Goal: Transaction & Acquisition: Book appointment/travel/reservation

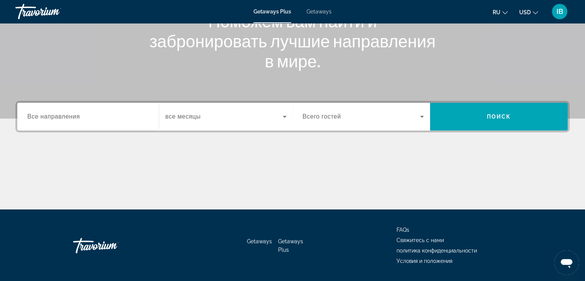
scroll to position [115, 0]
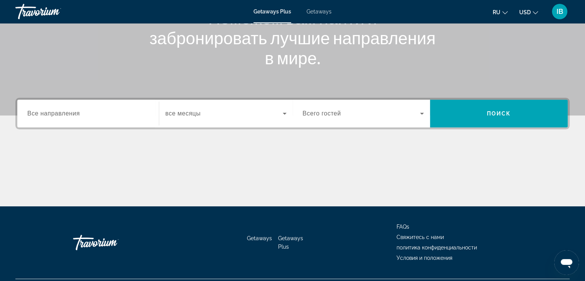
click at [341, 119] on div "Search widget" at bounding box center [363, 114] width 121 height 22
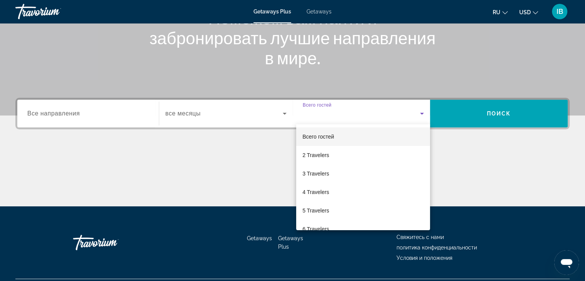
scroll to position [135, 0]
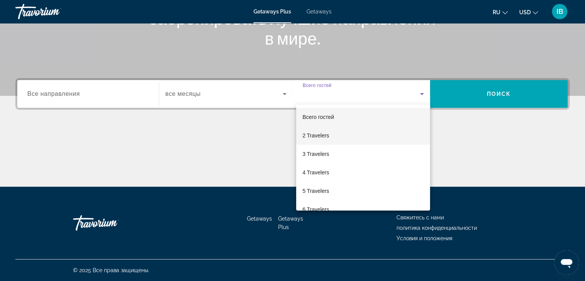
click at [335, 133] on mat-option "2 Travelers" at bounding box center [363, 135] width 134 height 18
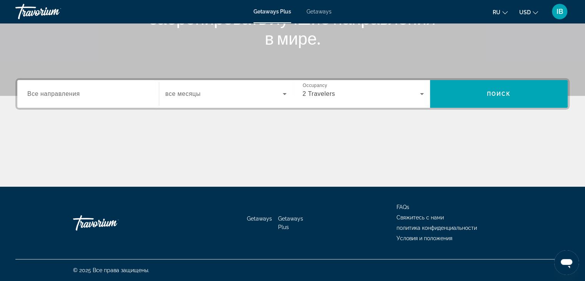
click at [166, 94] on span "все месяцы" at bounding box center [182, 93] width 35 height 7
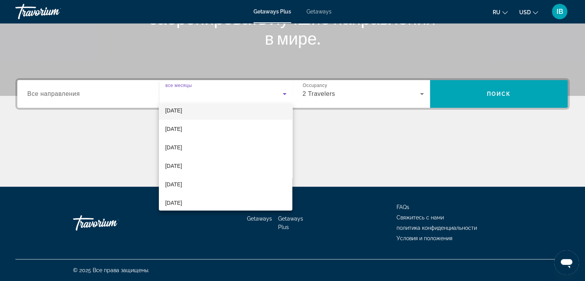
scroll to position [38, 0]
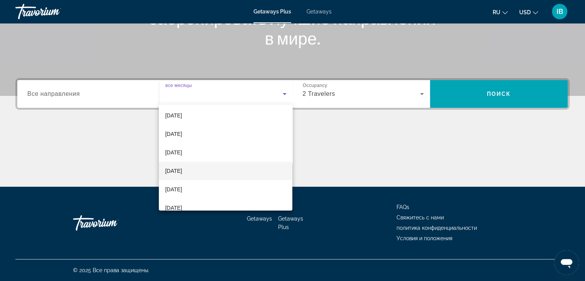
click at [182, 173] on span "February 2026" at bounding box center [173, 170] width 17 height 9
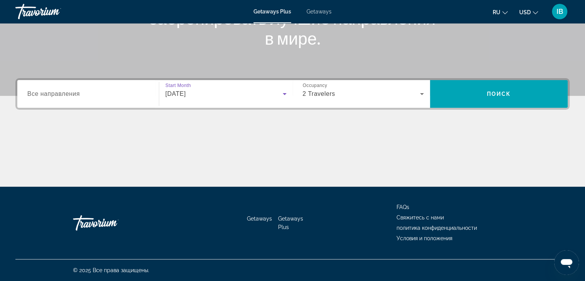
click at [78, 96] on span "Все направления" at bounding box center [53, 93] width 53 height 7
click at [78, 96] on input "Destination Все направления" at bounding box center [87, 94] width 121 height 9
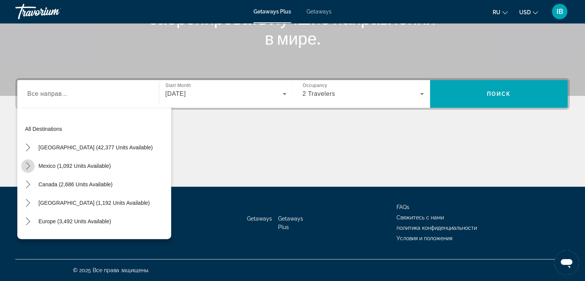
click at [27, 167] on icon "Toggle Mexico (1,092 units available) submenu" at bounding box center [28, 166] width 8 height 8
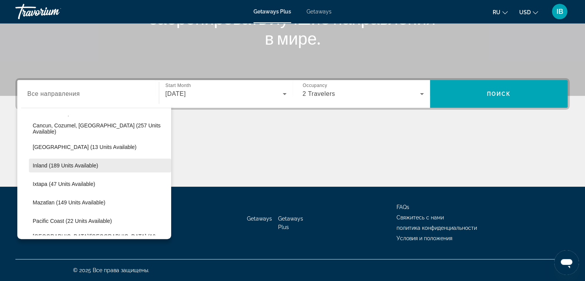
scroll to position [79, 0]
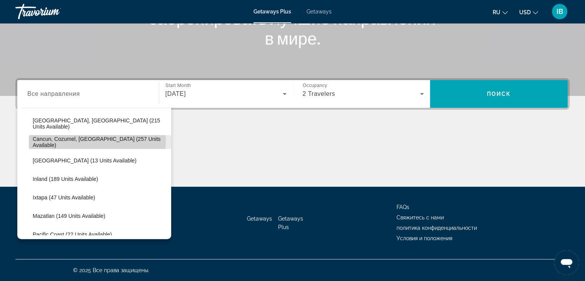
click at [77, 140] on span "Cancun, Cozumel, Riviera Maya (257 units available)" at bounding box center [100, 142] width 135 height 12
type input "**********"
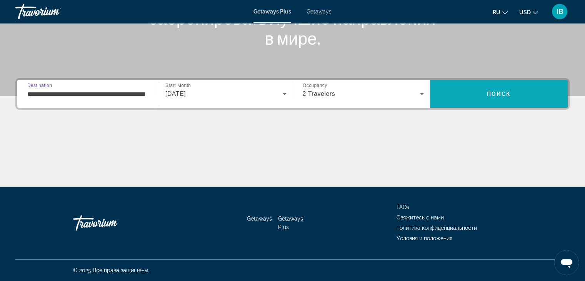
click at [505, 91] on span "Поиск" at bounding box center [499, 94] width 24 height 6
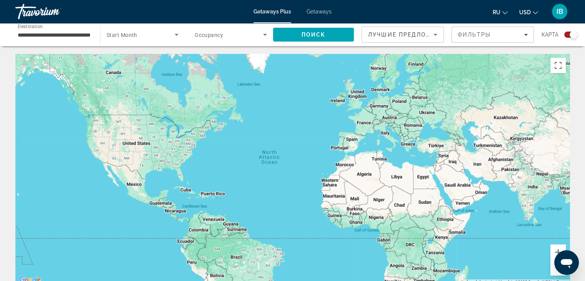
click at [133, 36] on span "Start Month" at bounding box center [121, 35] width 31 height 6
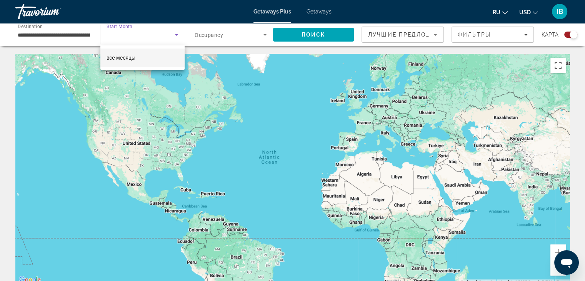
click at [134, 58] on span "все месяцы" at bounding box center [120, 58] width 29 height 6
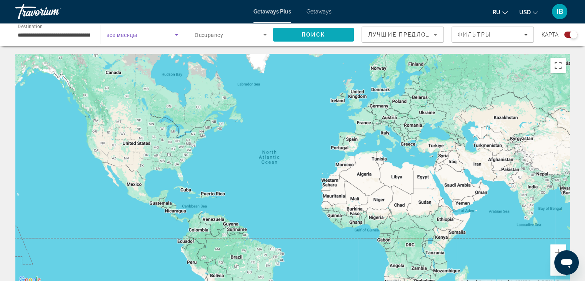
click at [317, 35] on span "Поиск" at bounding box center [313, 35] width 24 height 6
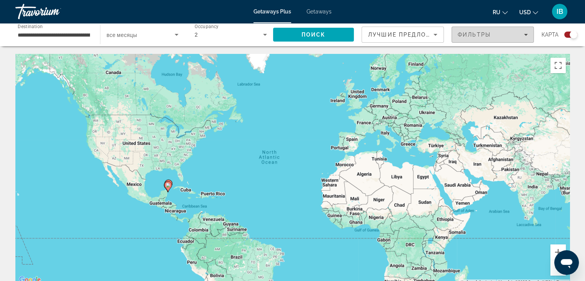
click at [469, 34] on span "Фильтры" at bounding box center [473, 35] width 33 height 6
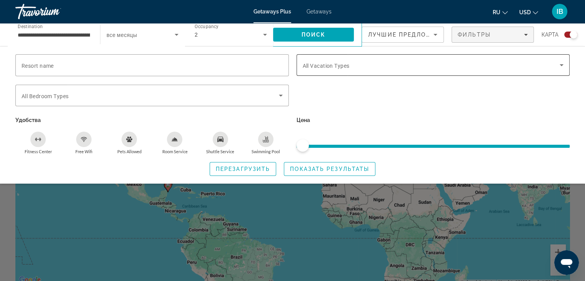
click at [337, 63] on span "All Vacation Types" at bounding box center [326, 66] width 47 height 6
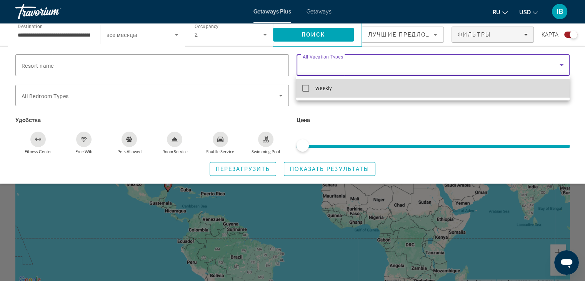
click at [328, 94] on mat-option "weekly" at bounding box center [432, 88] width 273 height 18
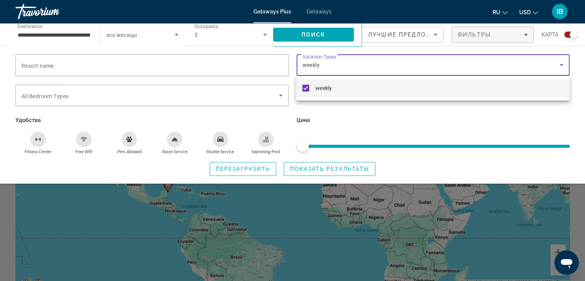
click at [420, 121] on div at bounding box center [292, 140] width 585 height 281
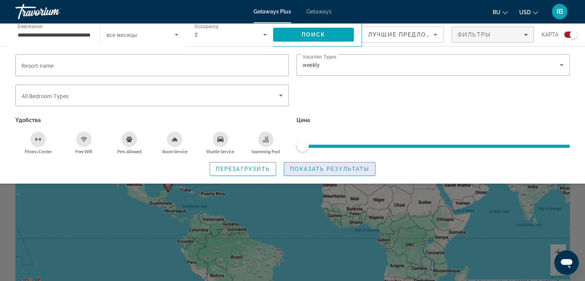
click at [345, 173] on span "Search widget" at bounding box center [329, 169] width 91 height 18
click at [352, 169] on span "Показать результаты" at bounding box center [329, 169] width 79 height 6
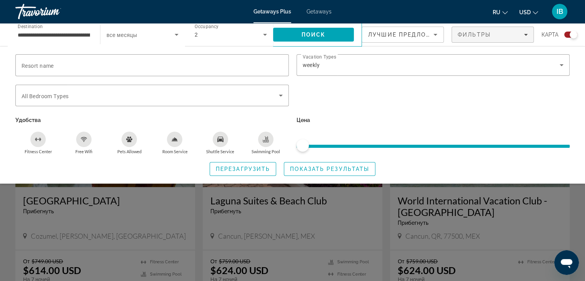
scroll to position [245, 0]
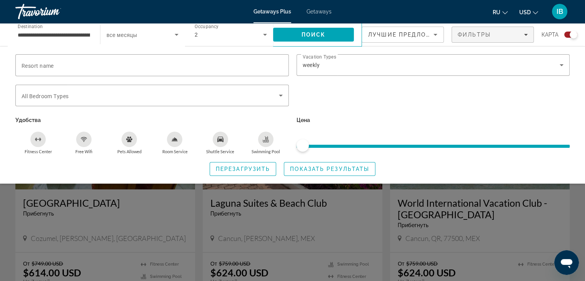
click at [572, 200] on div "Search widget" at bounding box center [292, 197] width 585 height 165
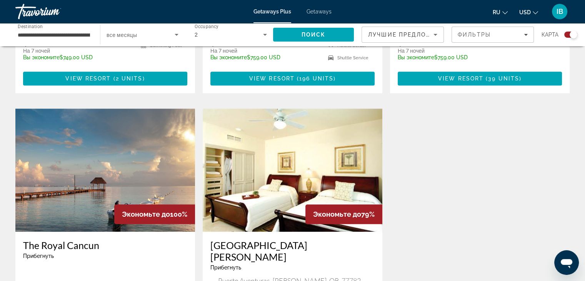
scroll to position [168, 0]
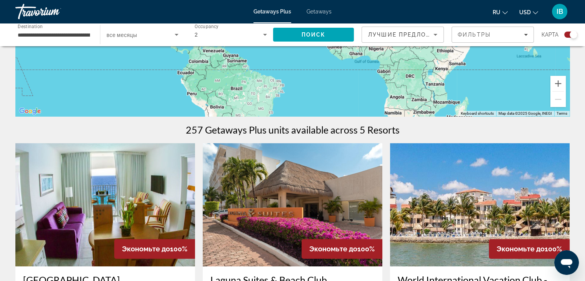
click at [156, 30] on span "Search widget" at bounding box center [140, 34] width 68 height 9
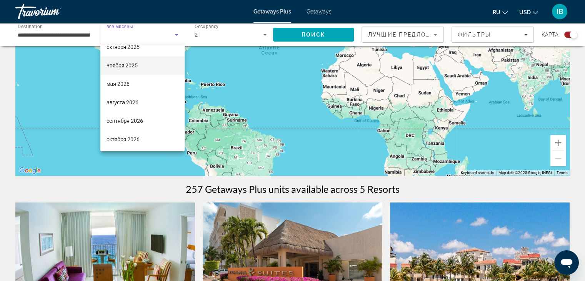
scroll to position [91, 0]
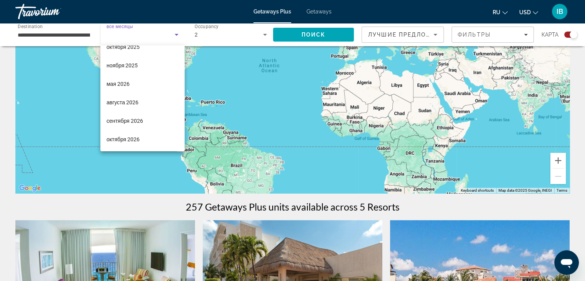
click at [467, 36] on div at bounding box center [292, 140] width 585 height 281
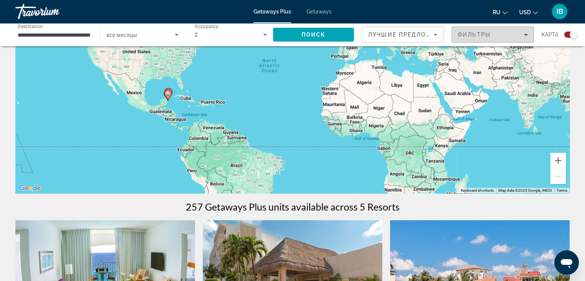
click at [487, 33] on span "Фильтры" at bounding box center [473, 35] width 33 height 6
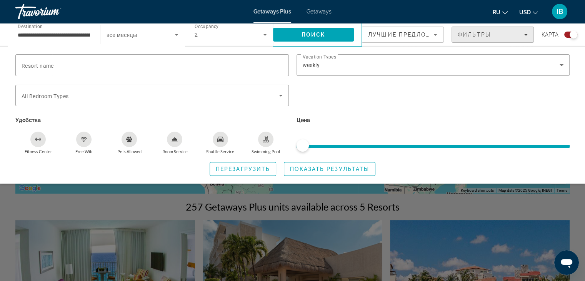
click at [486, 36] on span "Фильтры" at bounding box center [473, 35] width 33 height 6
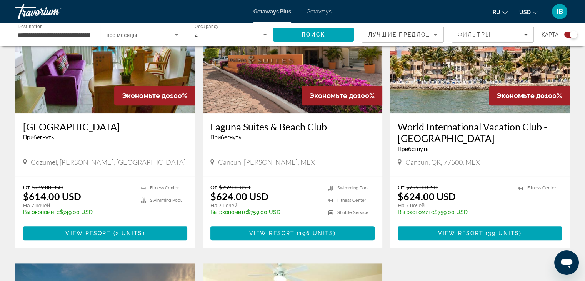
scroll to position [322, 0]
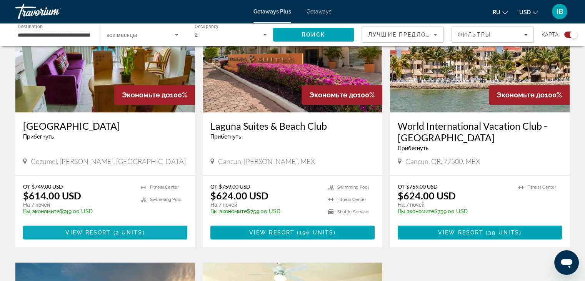
click at [102, 233] on span "View Resort" at bounding box center [87, 232] width 45 height 6
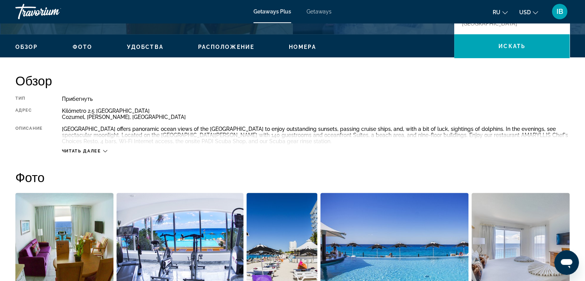
scroll to position [231, 0]
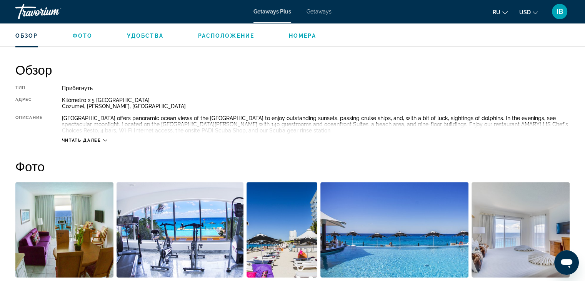
click at [100, 140] on span "Читать далее" at bounding box center [81, 140] width 39 height 5
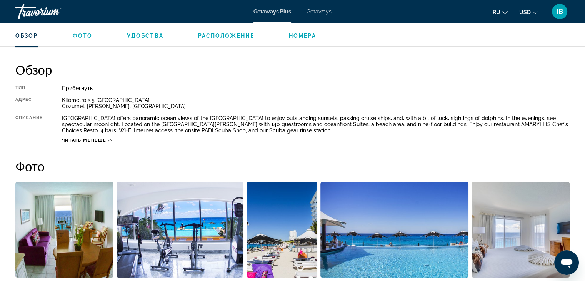
click at [81, 141] on span "Читать меньше" at bounding box center [84, 140] width 44 height 5
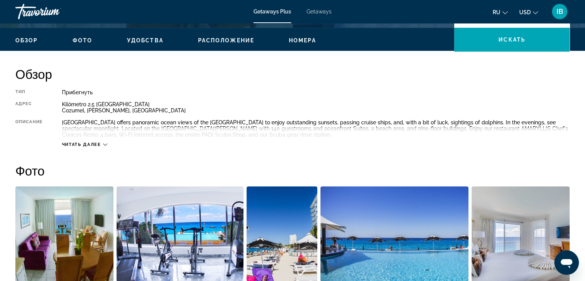
scroll to position [260, 0]
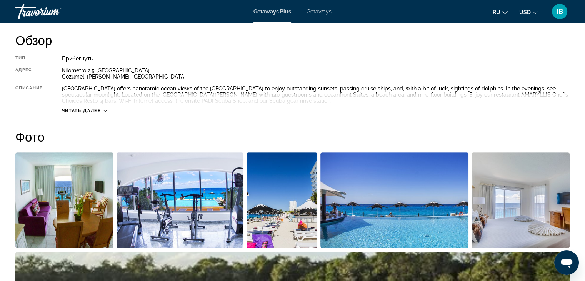
click at [70, 108] on button "Читать далее" at bounding box center [84, 111] width 45 height 6
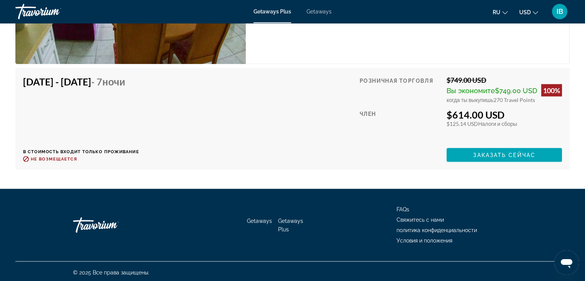
scroll to position [1444, 0]
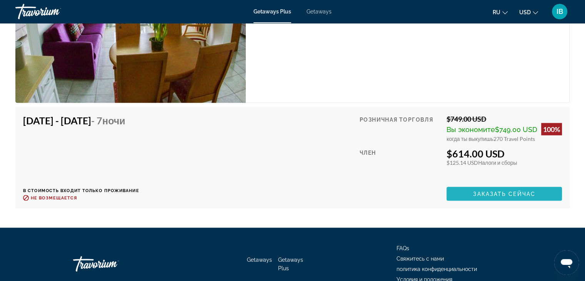
click at [504, 186] on span "Main content" at bounding box center [503, 193] width 115 height 18
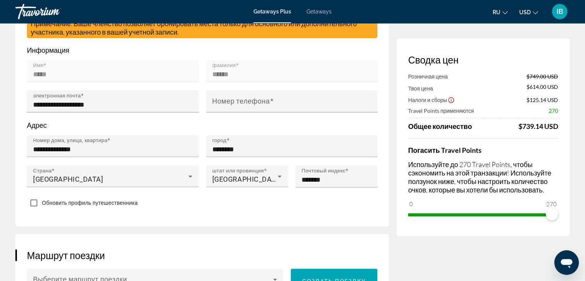
scroll to position [269, 0]
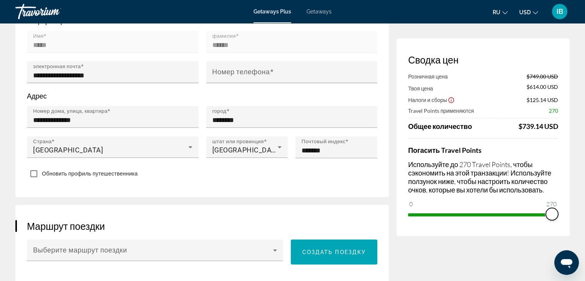
drag, startPoint x: 550, startPoint y: 214, endPoint x: 610, endPoint y: 215, distance: 59.6
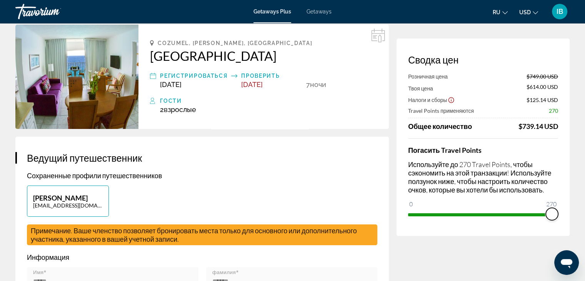
scroll to position [0, 0]
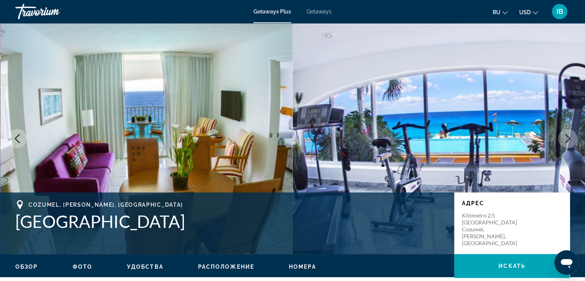
scroll to position [231, 0]
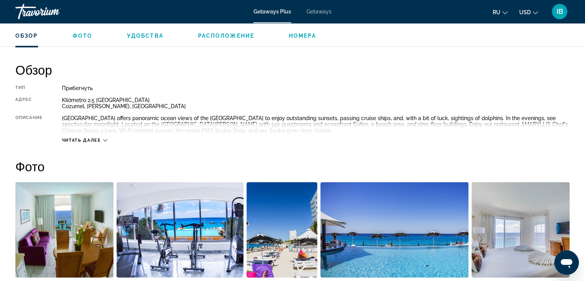
click at [82, 140] on span "Читать далее" at bounding box center [81, 140] width 39 height 5
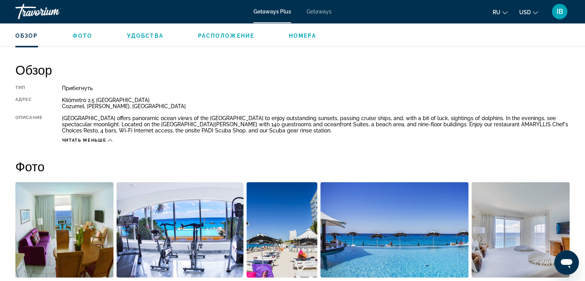
click at [97, 140] on span "Читать меньше" at bounding box center [84, 140] width 44 height 5
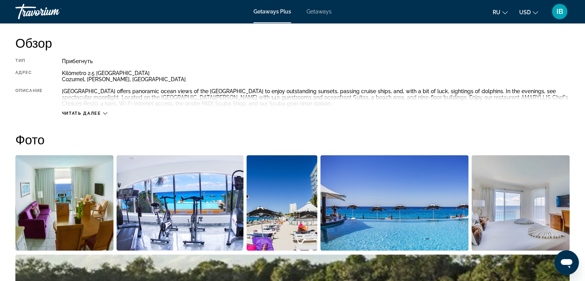
scroll to position [260, 0]
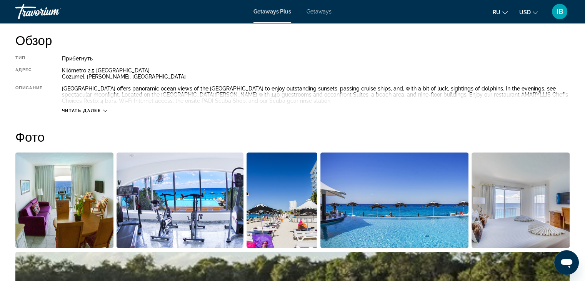
click at [90, 111] on span "Читать далее" at bounding box center [81, 110] width 39 height 5
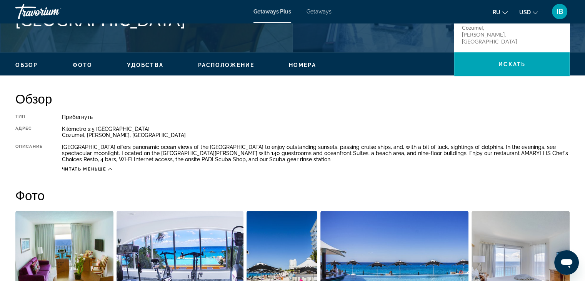
scroll to position [337, 0]
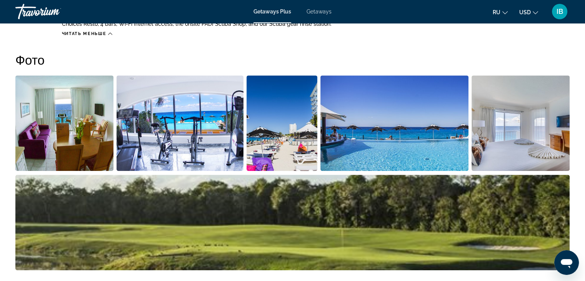
click at [68, 125] on img "Open full-screen image slider" at bounding box center [64, 122] width 98 height 95
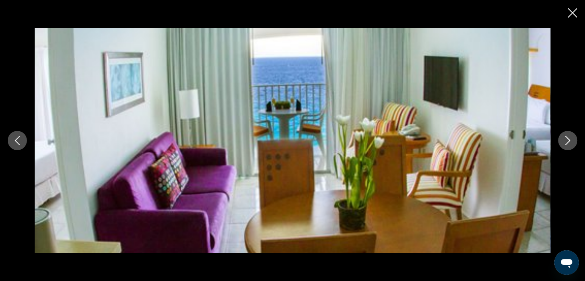
click at [565, 145] on button "Next image" at bounding box center [567, 140] width 19 height 19
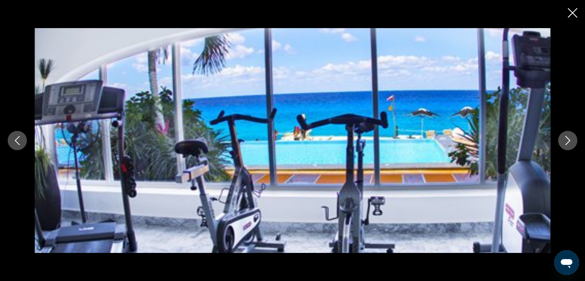
click at [565, 145] on button "Next image" at bounding box center [567, 140] width 19 height 19
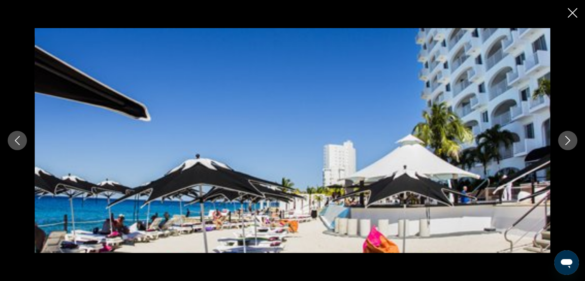
click at [565, 145] on button "Next image" at bounding box center [567, 140] width 19 height 19
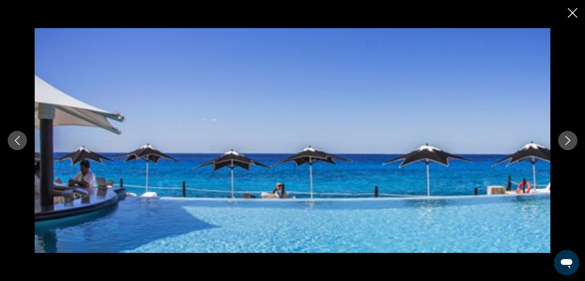
click at [565, 142] on icon "Next image" at bounding box center [567, 140] width 9 height 9
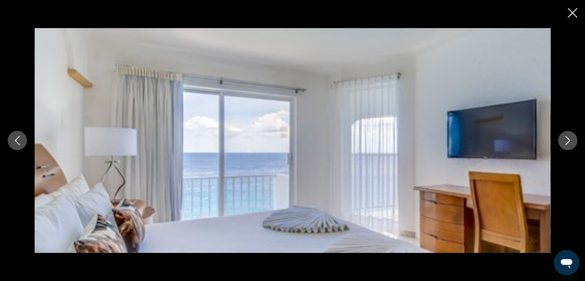
click at [565, 142] on icon "Next image" at bounding box center [567, 140] width 9 height 9
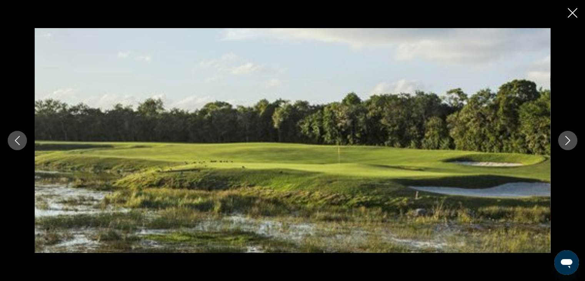
click at [565, 142] on icon "Next image" at bounding box center [567, 140] width 9 height 9
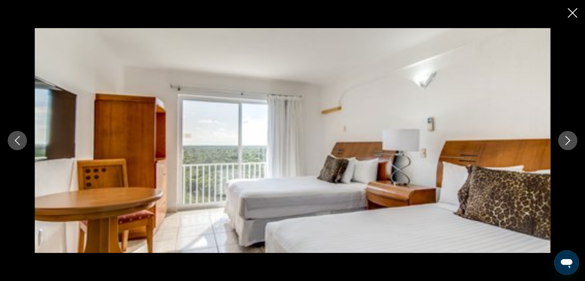
click at [565, 142] on icon "Next image" at bounding box center [567, 140] width 9 height 9
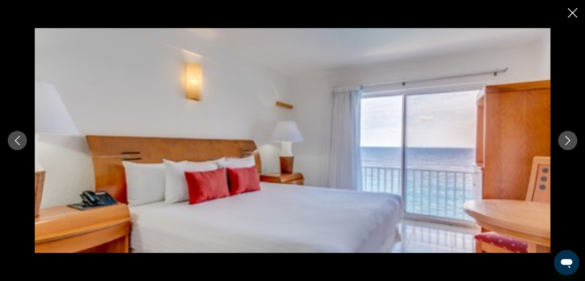
click at [565, 142] on icon "Next image" at bounding box center [567, 140] width 9 height 9
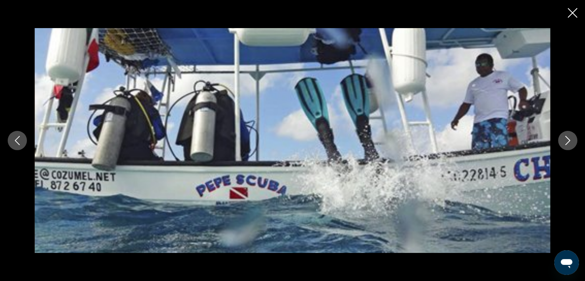
click at [565, 142] on icon "Next image" at bounding box center [567, 140] width 9 height 9
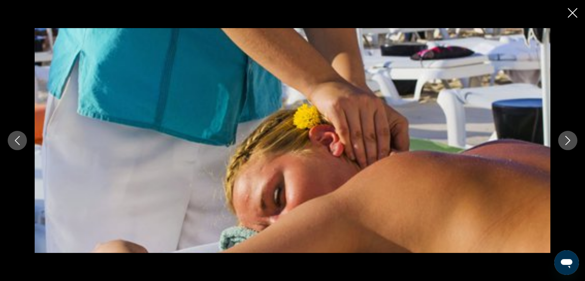
click at [565, 142] on icon "Next image" at bounding box center [567, 140] width 9 height 9
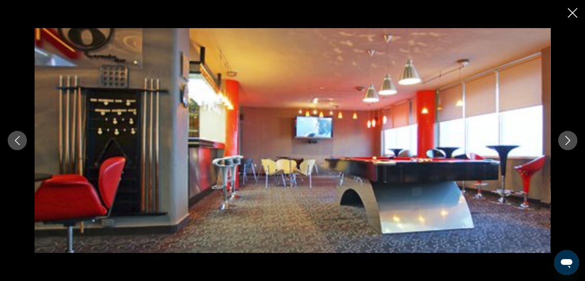
click at [565, 142] on icon "Next image" at bounding box center [567, 140] width 9 height 9
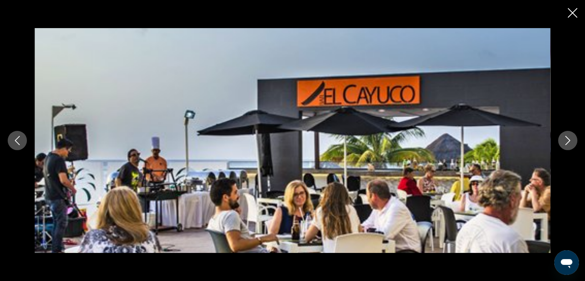
click at [565, 142] on icon "Next image" at bounding box center [567, 140] width 9 height 9
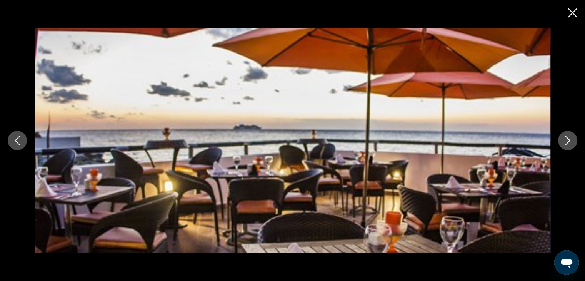
click at [565, 142] on icon "Next image" at bounding box center [567, 140] width 9 height 9
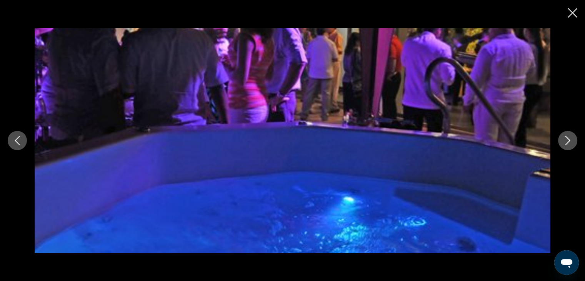
click at [566, 142] on icon "Next image" at bounding box center [567, 140] width 9 height 9
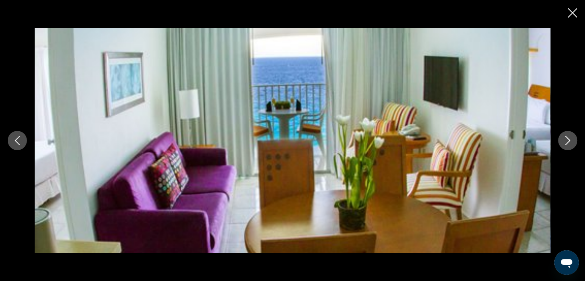
click at [566, 142] on icon "Next image" at bounding box center [567, 140] width 9 height 9
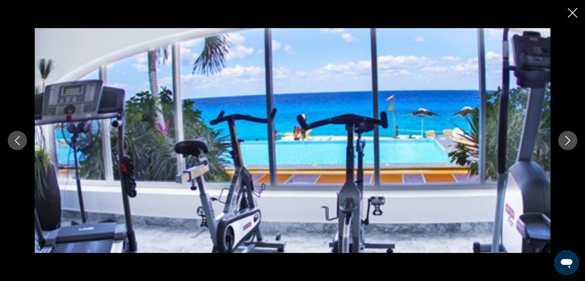
click at [575, 12] on icon "Close slideshow" at bounding box center [572, 13] width 10 height 10
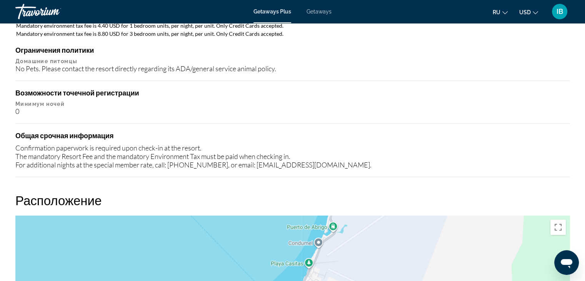
scroll to position [1038, 0]
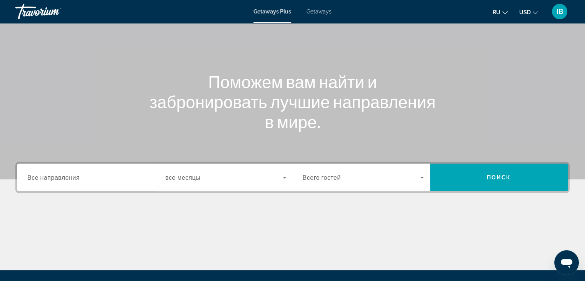
scroll to position [115, 0]
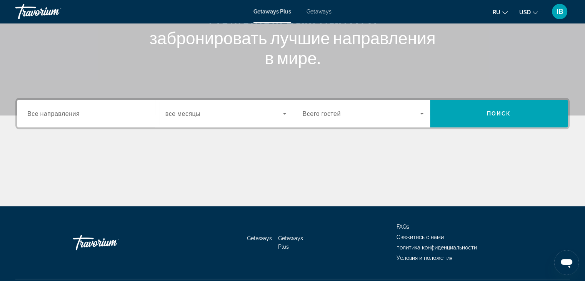
click at [320, 12] on span "Getaways" at bounding box center [318, 11] width 25 height 6
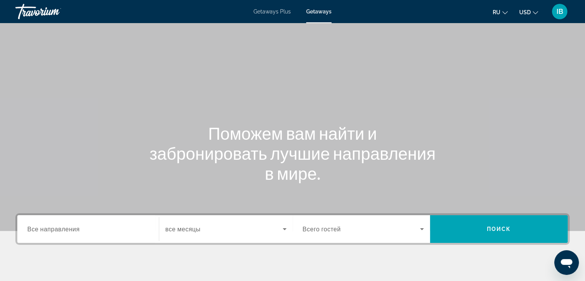
click at [278, 12] on span "Getaways Plus" at bounding box center [271, 11] width 37 height 6
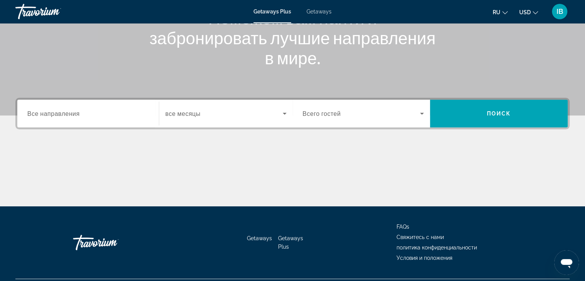
click at [78, 117] on input "Destination Все направления" at bounding box center [87, 113] width 121 height 9
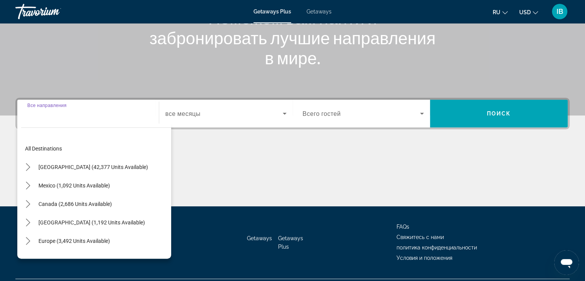
scroll to position [135, 0]
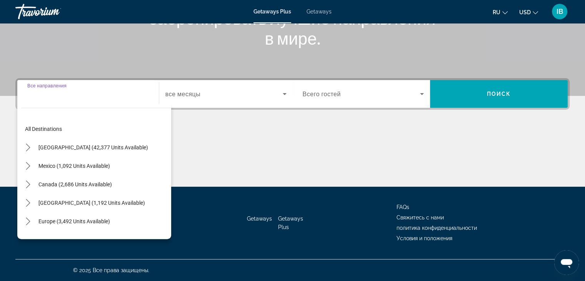
click at [319, 10] on span "Getaways" at bounding box center [318, 11] width 25 height 6
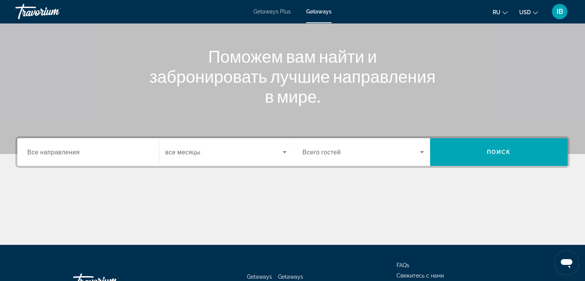
click at [92, 148] on input "Destination Все направления" at bounding box center [87, 152] width 121 height 9
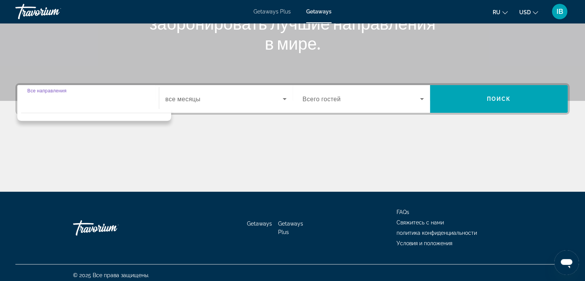
scroll to position [135, 0]
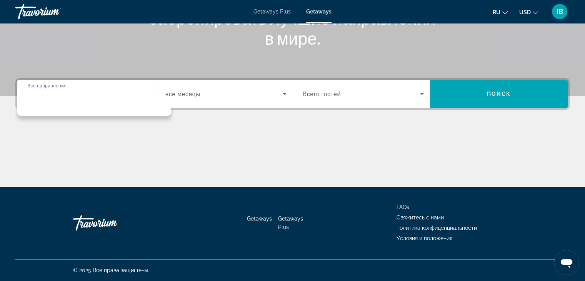
click at [67, 93] on input "Destination Все направления" at bounding box center [87, 94] width 121 height 9
click at [97, 146] on div "Main content" at bounding box center [292, 158] width 554 height 58
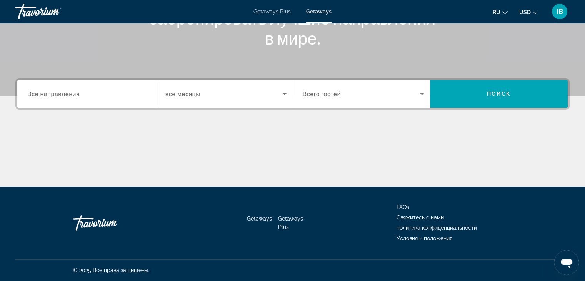
click at [60, 95] on span "Все направления" at bounding box center [53, 93] width 52 height 7
click at [60, 95] on input "Destination Все направления" at bounding box center [87, 94] width 121 height 9
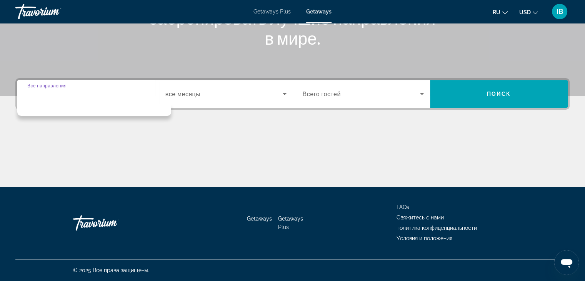
click at [60, 95] on input "Destination Все направления" at bounding box center [87, 94] width 121 height 9
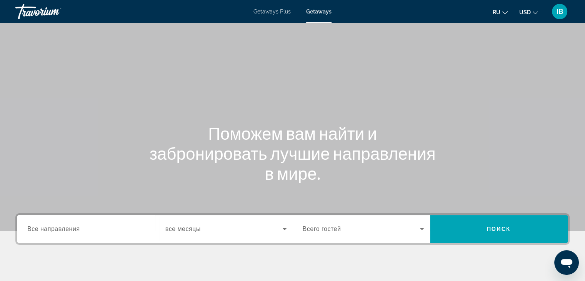
click at [85, 233] on input "Destination Все направления" at bounding box center [87, 229] width 121 height 9
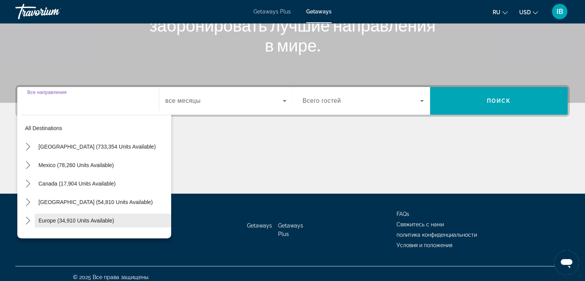
scroll to position [135, 0]
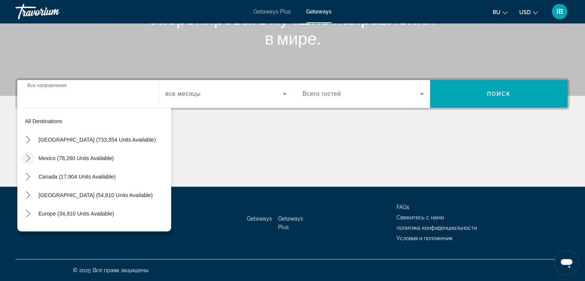
click at [24, 157] on icon "Toggle Mexico (78,260 units available) submenu" at bounding box center [28, 158] width 8 height 8
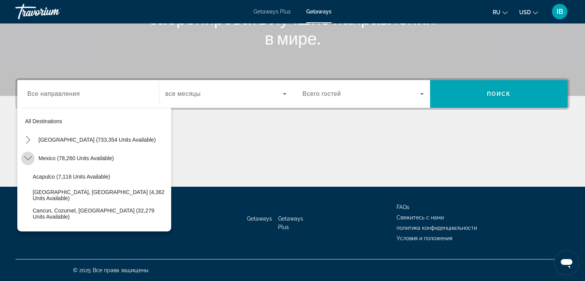
scroll to position [41, 0]
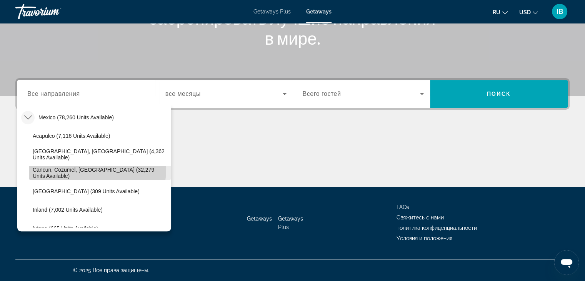
click at [60, 167] on span "Cancun, Cozumel, Riviera Maya (32,279 units available)" at bounding box center [100, 172] width 135 height 12
type input "**********"
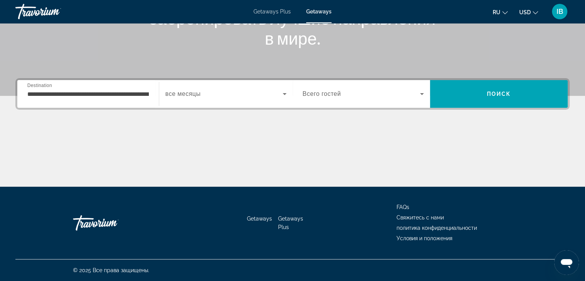
click at [329, 94] on span "Всего гостей" at bounding box center [322, 93] width 38 height 7
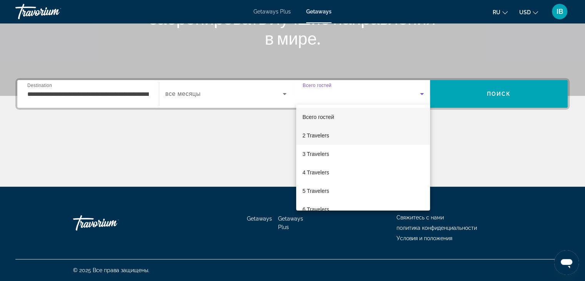
click at [323, 132] on span "2 Travelers" at bounding box center [315, 135] width 27 height 9
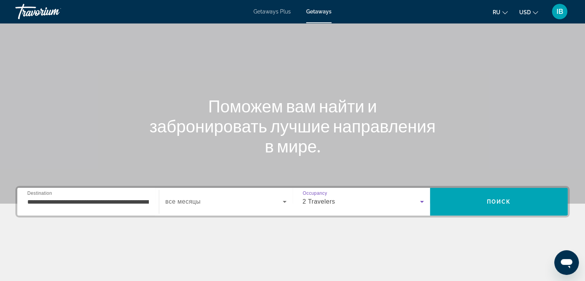
scroll to position [77, 0]
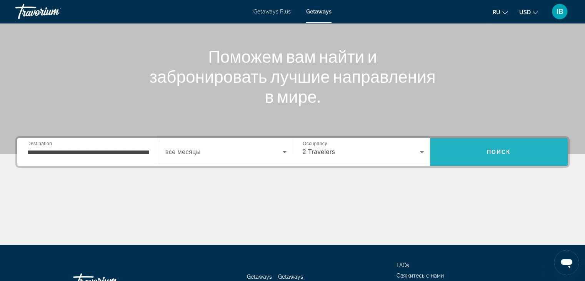
click at [477, 157] on span "Search" at bounding box center [499, 152] width 138 height 18
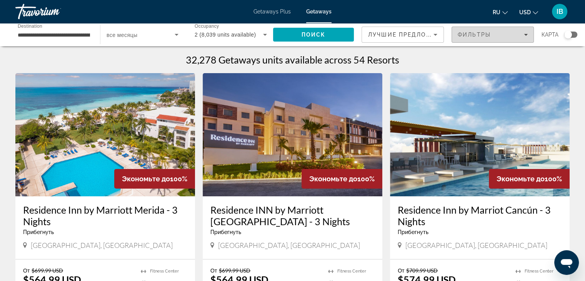
click at [507, 31] on span "Filters" at bounding box center [492, 34] width 81 height 18
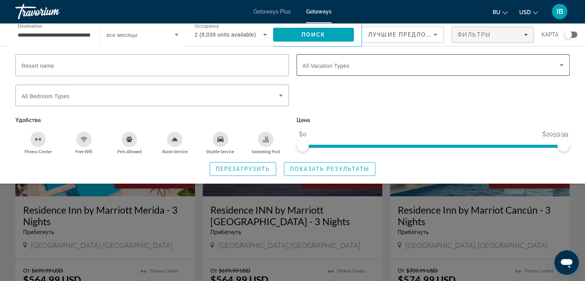
click at [377, 63] on span "Search widget" at bounding box center [431, 64] width 257 height 9
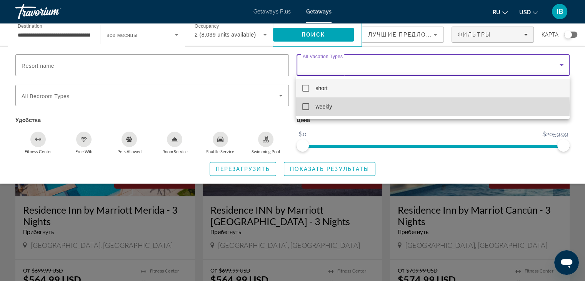
click at [307, 106] on mat-pseudo-checkbox at bounding box center [305, 106] width 7 height 7
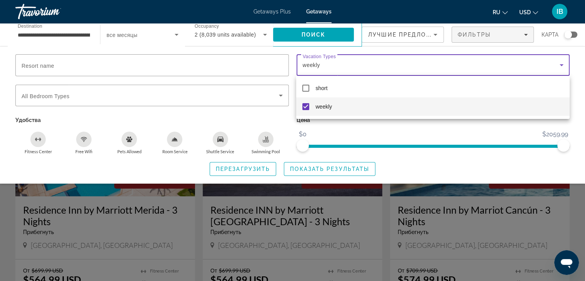
click at [357, 168] on div at bounding box center [292, 140] width 585 height 281
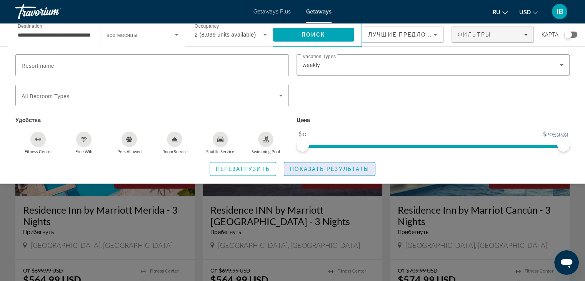
click at [327, 166] on span "Показать результаты" at bounding box center [329, 169] width 79 height 6
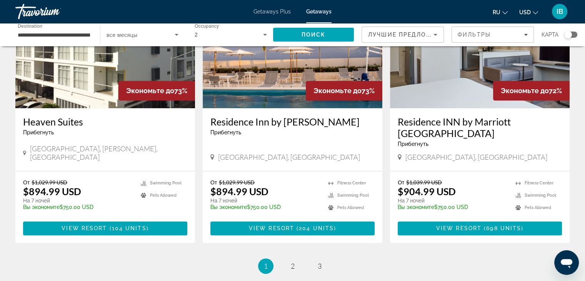
scroll to position [923, 0]
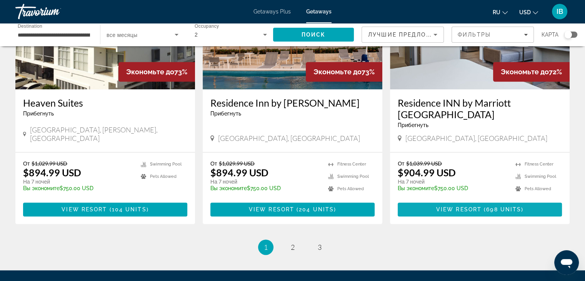
click at [435, 201] on span "Main content" at bounding box center [479, 209] width 164 height 18
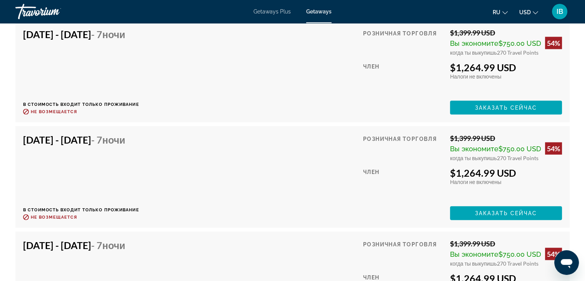
scroll to position [1653, 0]
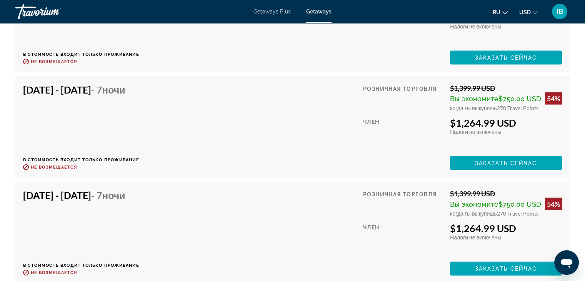
click at [274, 12] on span "Getaways Plus" at bounding box center [271, 11] width 37 height 6
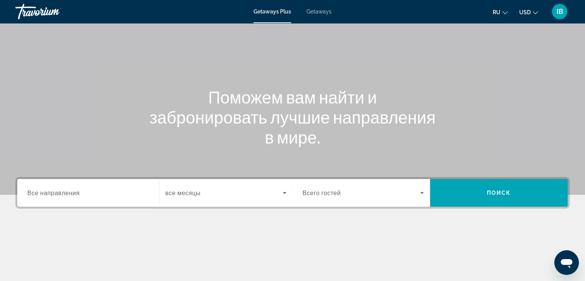
scroll to position [135, 0]
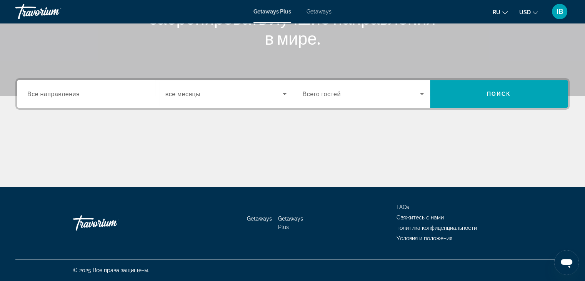
click at [104, 100] on div "Search widget" at bounding box center [87, 94] width 121 height 22
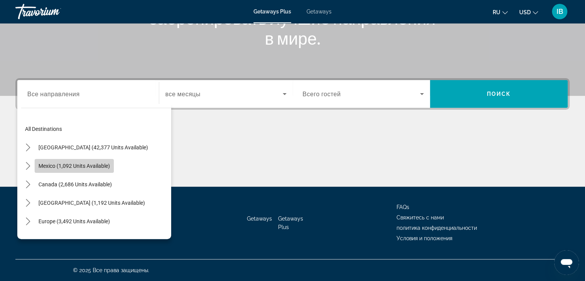
click at [92, 165] on span "Mexico (1,092 units available)" at bounding box center [74, 166] width 72 height 6
type input "**********"
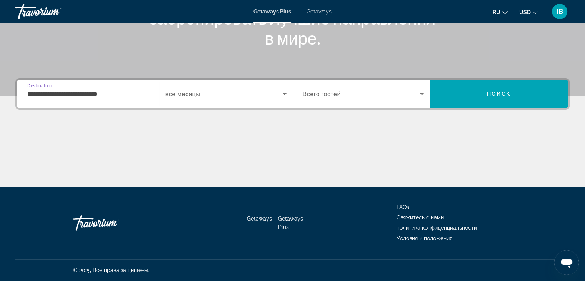
click at [336, 103] on div "Search widget" at bounding box center [363, 94] width 121 height 22
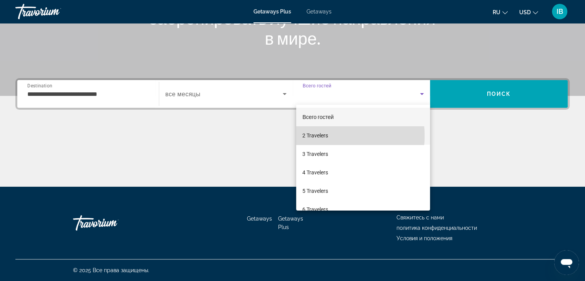
click at [314, 135] on span "2 Travelers" at bounding box center [315, 135] width 26 height 9
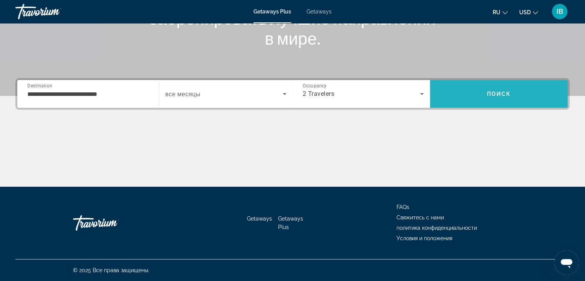
click at [506, 97] on span "Search" at bounding box center [499, 94] width 138 height 18
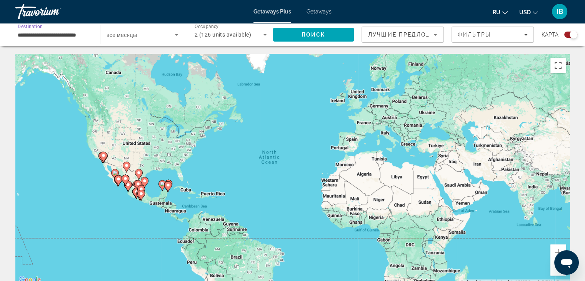
click at [76, 36] on input "**********" at bounding box center [54, 34] width 72 height 9
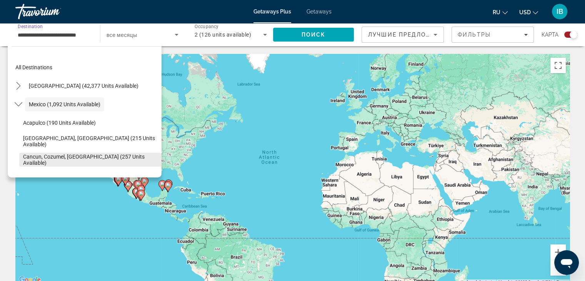
click at [47, 158] on span "Cancun, Cozumel, Riviera Maya (257 units available)" at bounding box center [90, 159] width 135 height 12
type input "**********"
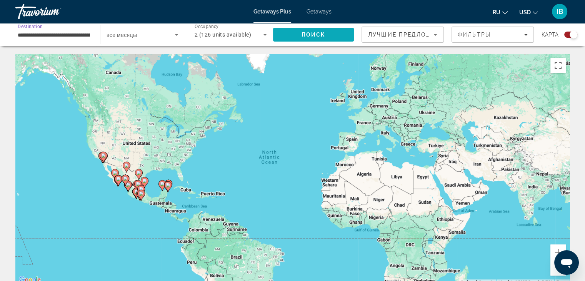
click at [328, 34] on span "Search" at bounding box center [313, 34] width 81 height 18
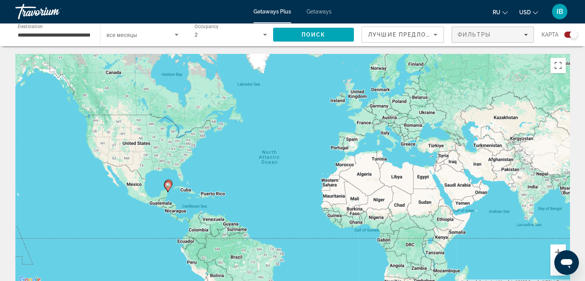
click at [508, 37] on div "Фильтры" at bounding box center [492, 35] width 70 height 6
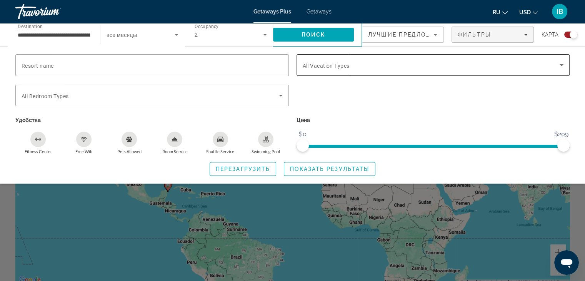
click at [444, 67] on span "Search widget" at bounding box center [431, 64] width 257 height 9
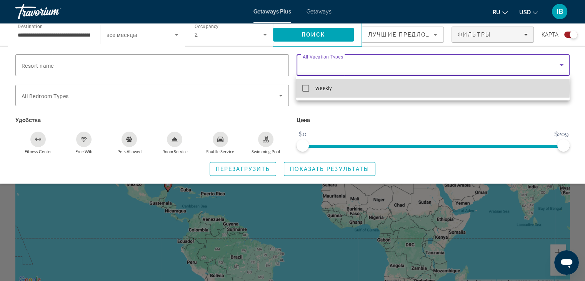
click at [306, 88] on mat-pseudo-checkbox at bounding box center [305, 88] width 7 height 7
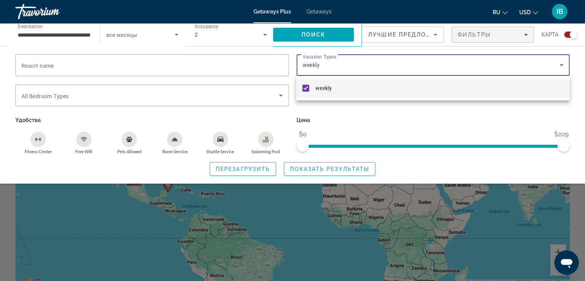
click at [312, 167] on div at bounding box center [292, 140] width 585 height 281
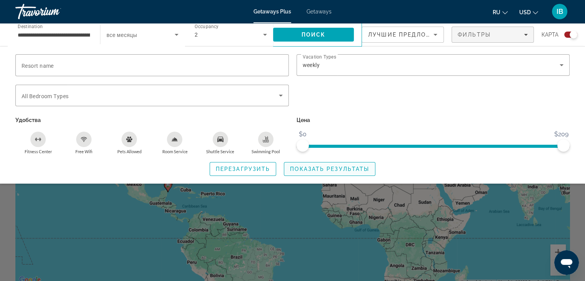
click at [308, 157] on div "Resort name Vacation Types All Vacation Types weekly Bedroom Types All Bedroom …" at bounding box center [292, 114] width 585 height 121
click at [310, 165] on button "Показать результаты" at bounding box center [329, 169] width 91 height 14
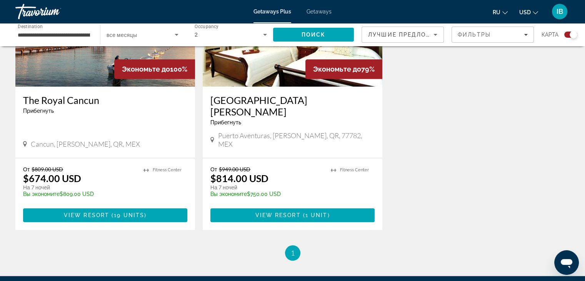
scroll to position [577, 0]
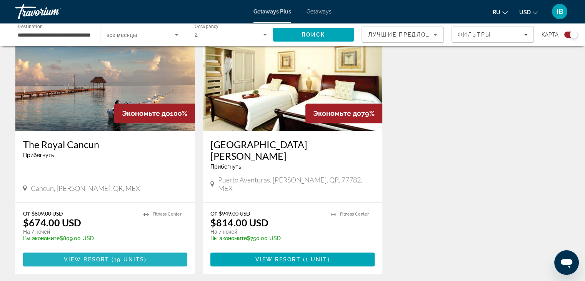
click at [97, 256] on span "View Resort" at bounding box center [86, 259] width 45 height 6
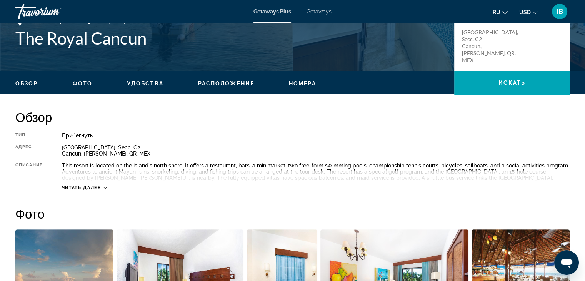
scroll to position [231, 0]
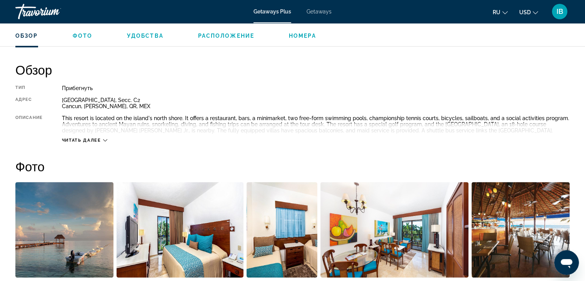
click at [91, 140] on span "Читать далее" at bounding box center [81, 140] width 39 height 5
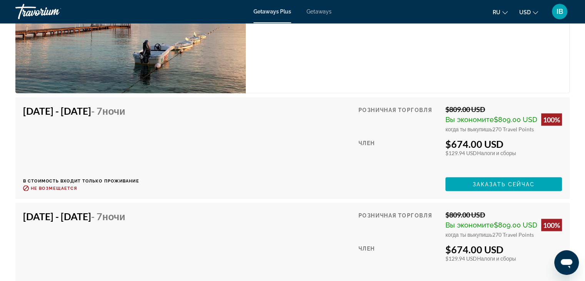
scroll to position [1576, 0]
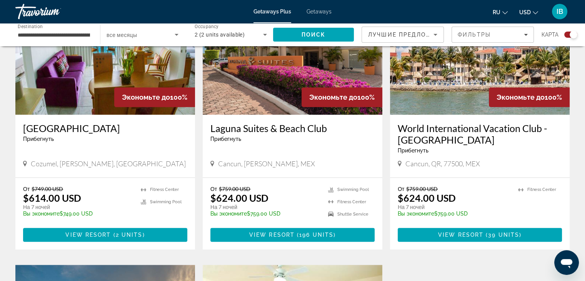
scroll to position [308, 0]
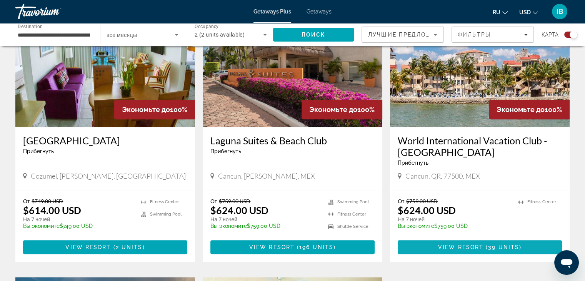
click at [455, 248] on span "View Resort" at bounding box center [460, 247] width 45 height 6
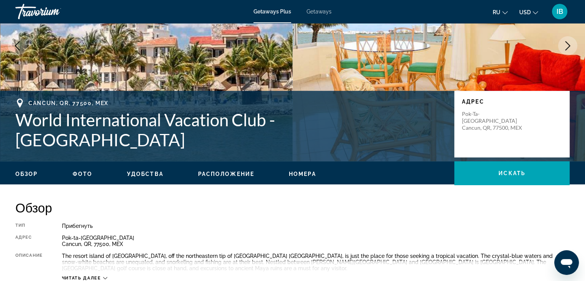
scroll to position [192, 0]
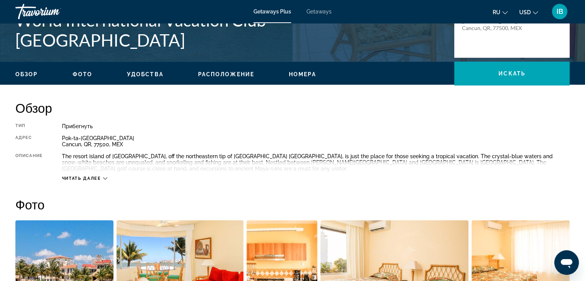
click at [92, 179] on span "Читать далее" at bounding box center [81, 178] width 39 height 5
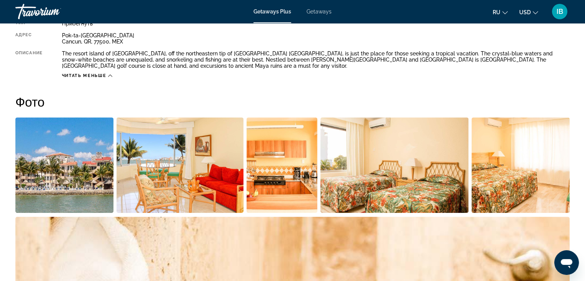
scroll to position [154, 0]
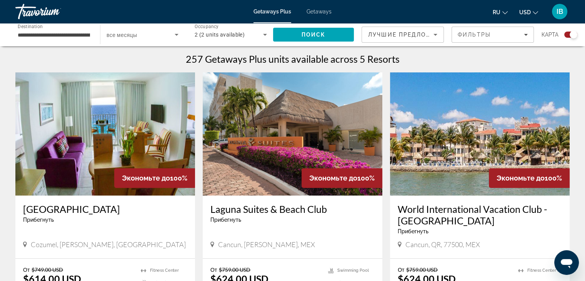
scroll to position [308, 0]
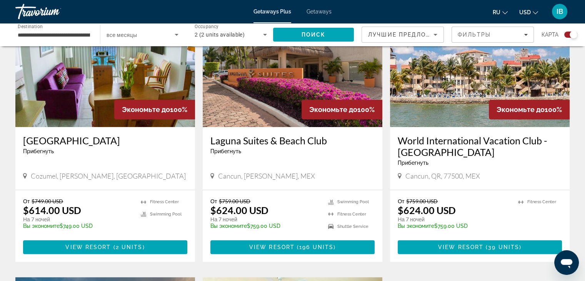
click at [313, 141] on h3 "Laguna Suites & Beach Club" at bounding box center [292, 141] width 164 height 12
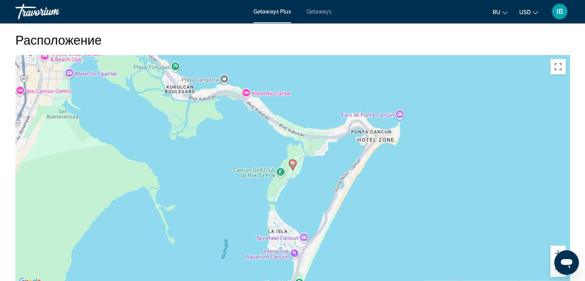
scroll to position [807, 0]
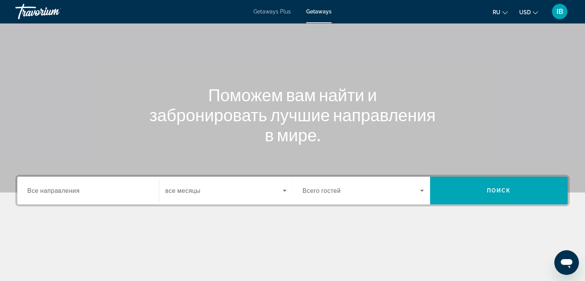
scroll to position [115, 0]
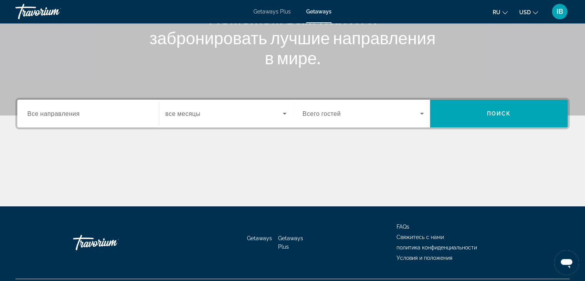
click at [29, 11] on div "Travorium" at bounding box center [53, 12] width 77 height 20
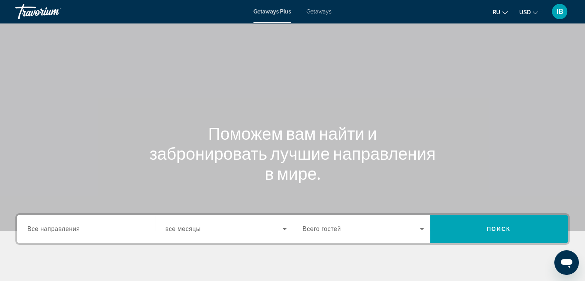
scroll to position [135, 0]
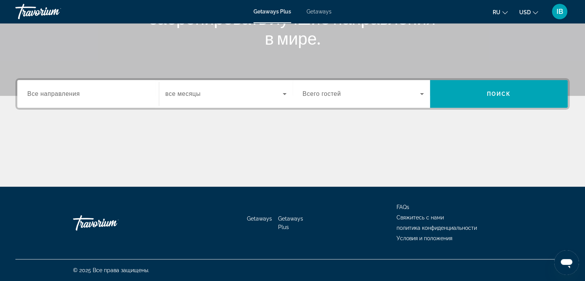
click at [90, 100] on div "Search widget" at bounding box center [87, 94] width 121 height 22
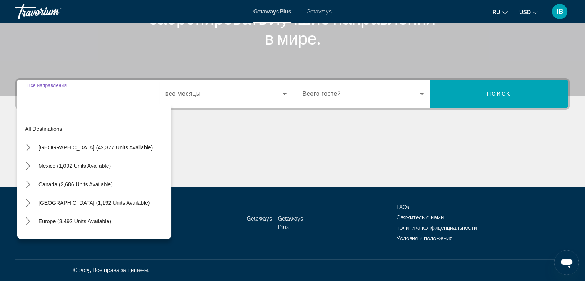
click at [238, 95] on span "Search widget" at bounding box center [223, 93] width 117 height 9
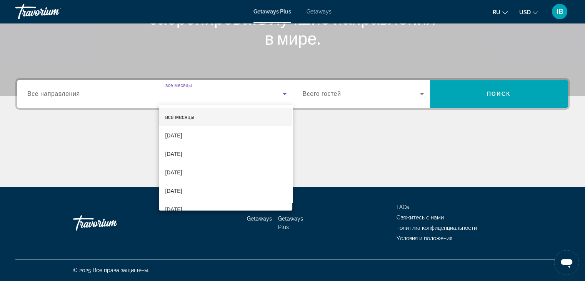
click at [206, 113] on mat-option "все месяцы" at bounding box center [225, 117] width 133 height 18
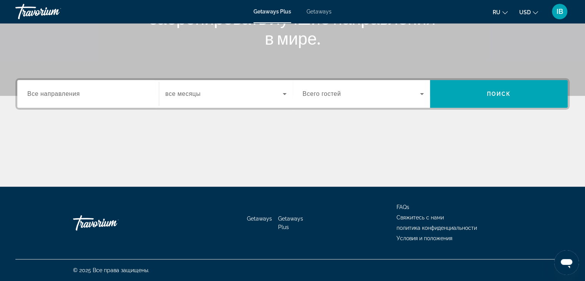
click at [326, 95] on span "Всего гостей" at bounding box center [322, 93] width 38 height 7
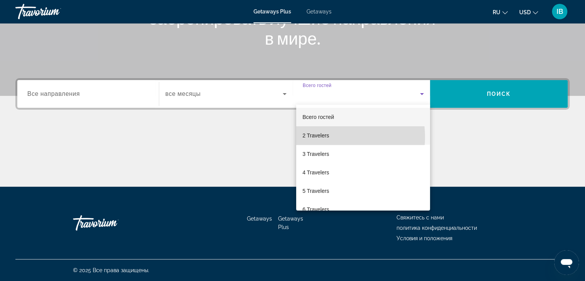
click at [325, 137] on span "2 Travelers" at bounding box center [315, 135] width 27 height 9
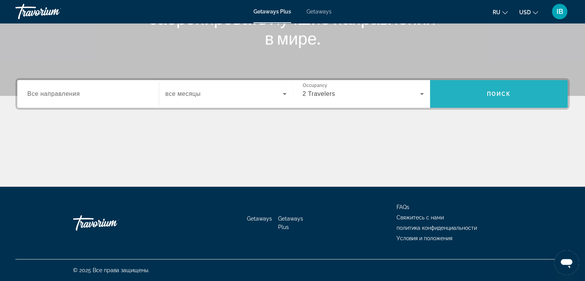
click at [503, 95] on span "Поиск" at bounding box center [499, 94] width 24 height 6
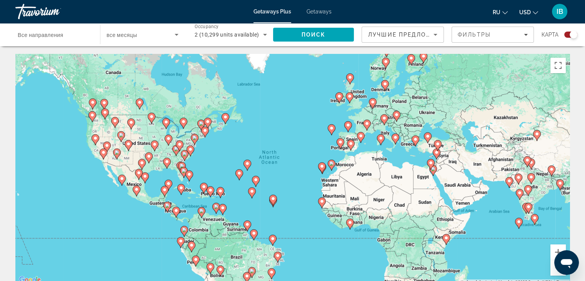
click at [46, 35] on span "Все направления" at bounding box center [41, 35] width 46 height 6
click at [46, 35] on input "Destination Все направления" at bounding box center [54, 34] width 72 height 9
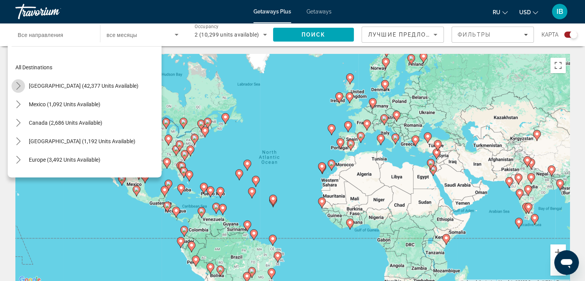
click at [16, 83] on icon "Toggle United States (42,377 units available) submenu" at bounding box center [19, 86] width 8 height 8
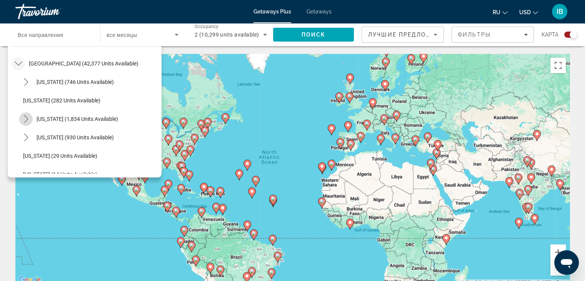
click at [29, 116] on icon "Toggle California (1,834 units available) submenu" at bounding box center [26, 119] width 8 height 8
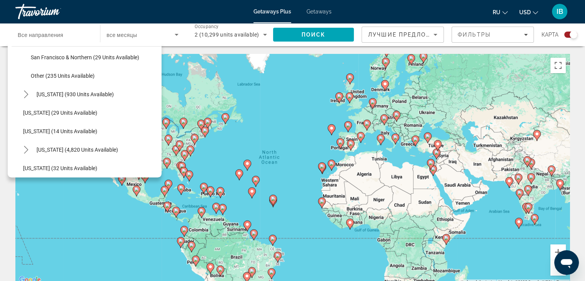
scroll to position [215, 0]
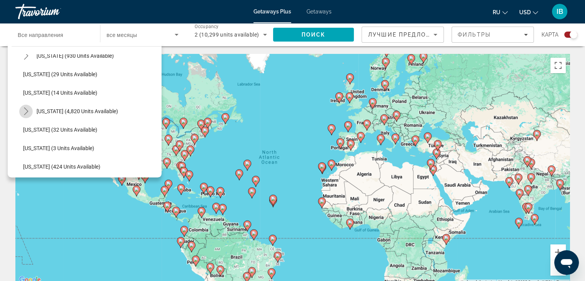
click at [26, 111] on icon "Toggle Florida (4,820 units available) submenu" at bounding box center [26, 111] width 8 height 8
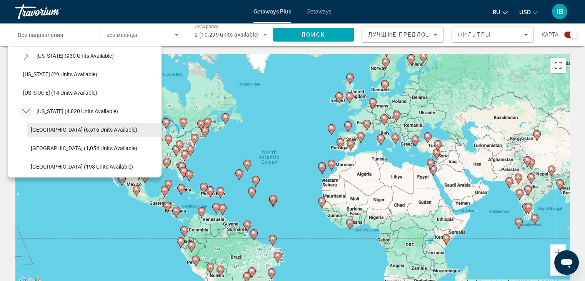
click at [47, 128] on span "Orlando & Disney Area (6,516 units available)" at bounding box center [84, 129] width 106 height 6
type input "**********"
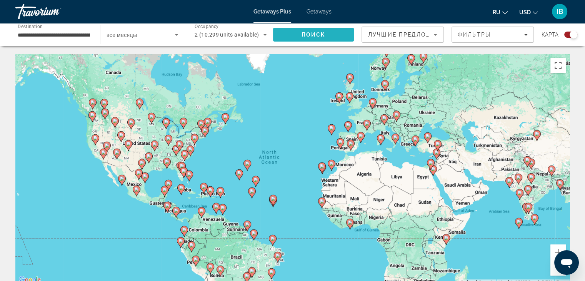
click at [310, 35] on span "Поиск" at bounding box center [313, 35] width 24 height 6
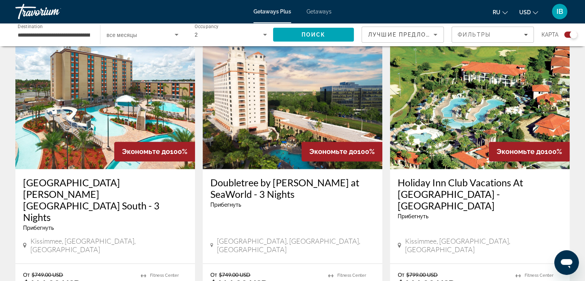
scroll to position [1153, 0]
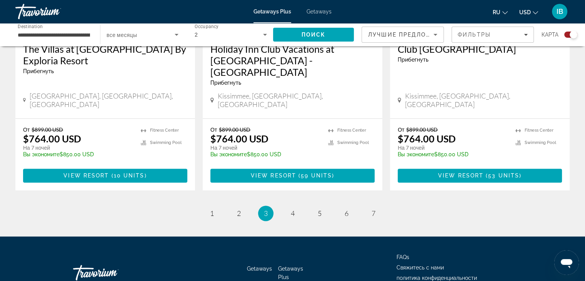
scroll to position [1236, 0]
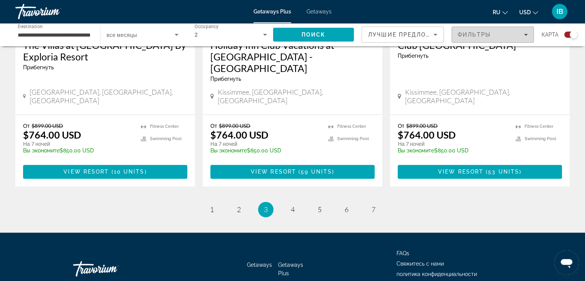
click at [465, 35] on span "Фильтры" at bounding box center [473, 35] width 33 height 6
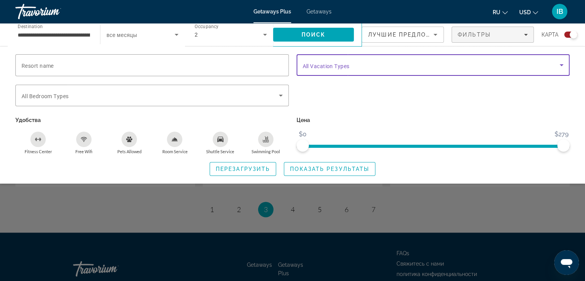
click at [438, 65] on span "Search widget" at bounding box center [431, 64] width 257 height 9
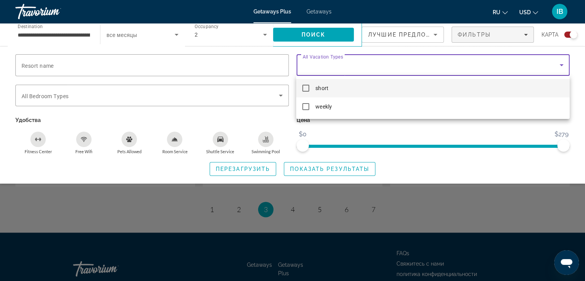
click at [438, 65] on div at bounding box center [292, 140] width 585 height 281
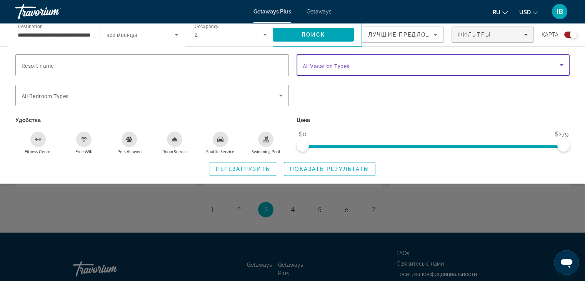
click at [401, 63] on span "Search widget" at bounding box center [431, 64] width 257 height 9
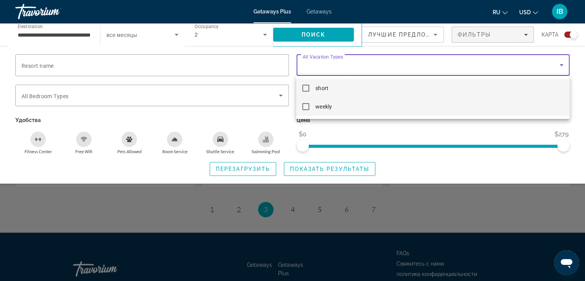
click at [305, 106] on mat-pseudo-checkbox at bounding box center [305, 106] width 7 height 7
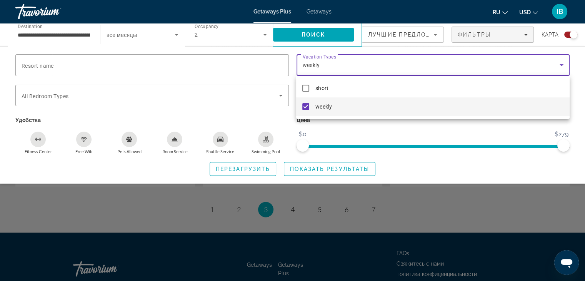
click at [581, 130] on div at bounding box center [292, 140] width 585 height 281
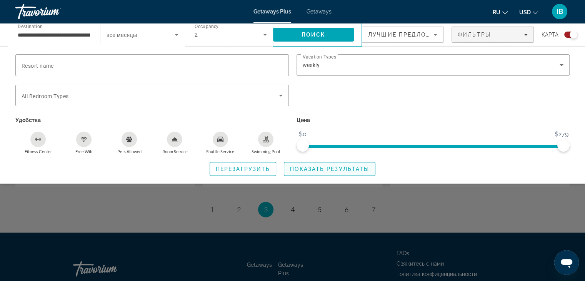
click at [306, 171] on span "Search widget" at bounding box center [329, 169] width 91 height 18
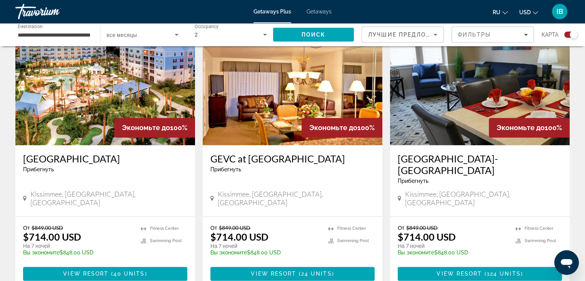
scroll to position [1159, 0]
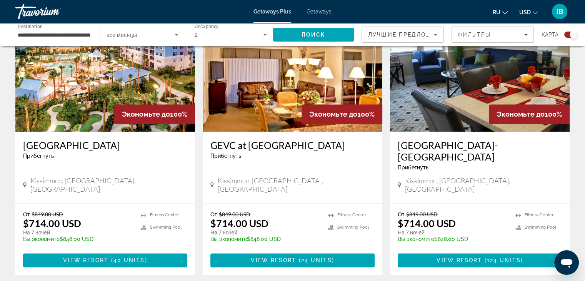
click at [529, 12] on span "USD" at bounding box center [525, 12] width 12 height 6
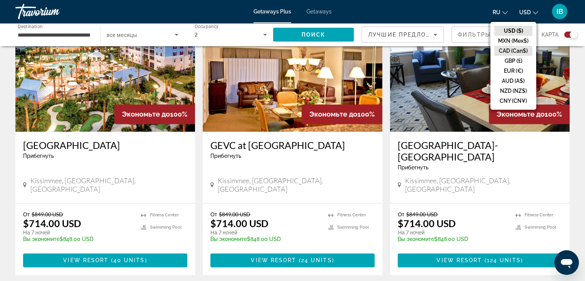
click at [516, 49] on button "CAD (Can$)" at bounding box center [513, 51] width 38 height 10
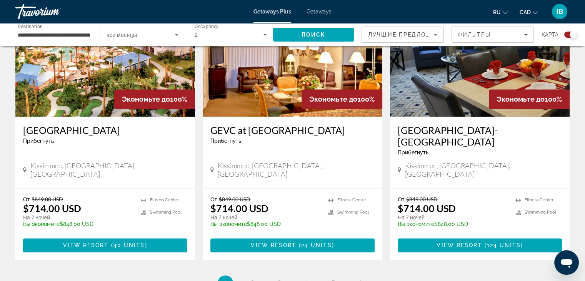
scroll to position [1197, 0]
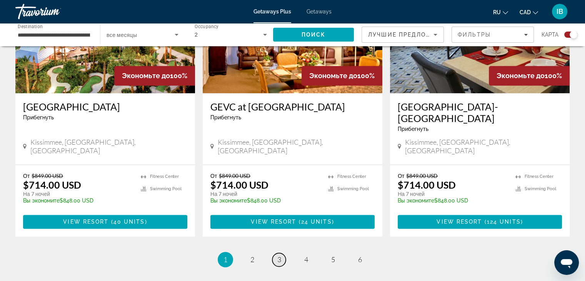
click at [278, 255] on span "3" at bounding box center [279, 259] width 4 height 8
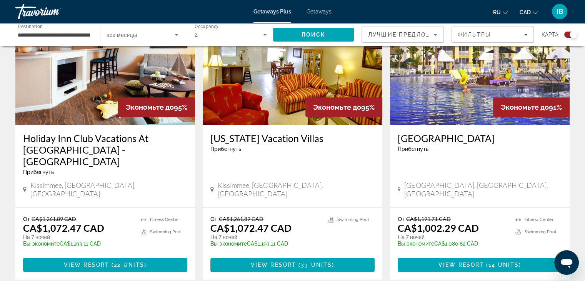
scroll to position [615, 0]
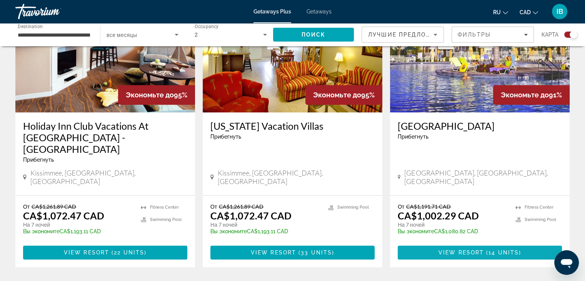
click at [493, 249] on span "14 units" at bounding box center [503, 252] width 30 height 6
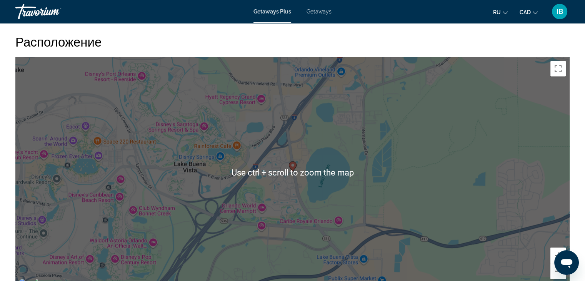
scroll to position [1076, 0]
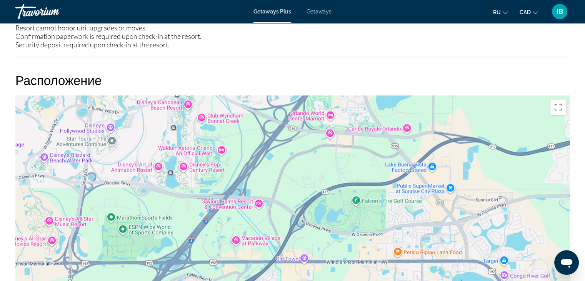
drag, startPoint x: 89, startPoint y: 219, endPoint x: 154, endPoint y: 100, distance: 135.4
click at [154, 100] on div "To activate drag with keyboard, press Alt + Enter. Once in keyboard drag state,…" at bounding box center [292, 210] width 554 height 231
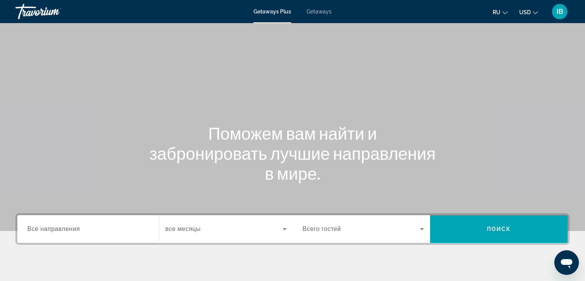
scroll to position [77, 0]
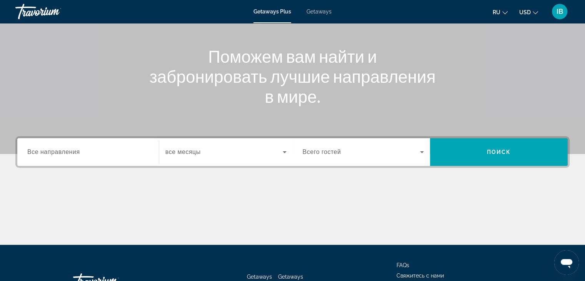
click at [74, 148] on span "Все направления" at bounding box center [53, 151] width 53 height 7
click at [74, 148] on input "Destination Все направления" at bounding box center [87, 152] width 121 height 9
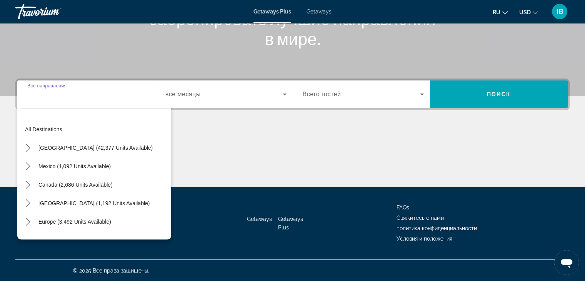
scroll to position [135, 0]
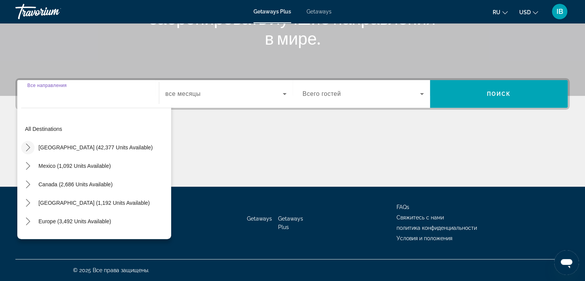
click at [27, 146] on icon "Toggle United States (42,377 units available) submenu" at bounding box center [28, 147] width 8 height 8
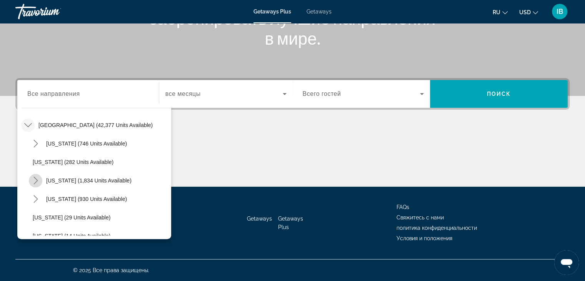
click at [35, 180] on icon "Toggle California (1,834 units available) submenu" at bounding box center [36, 180] width 8 height 8
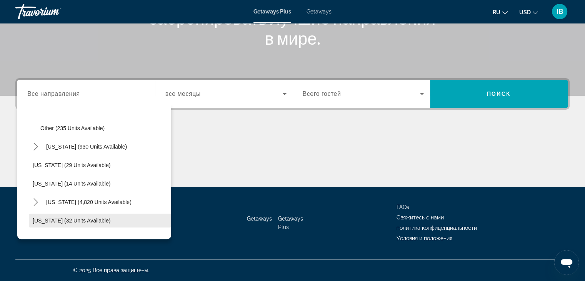
scroll to position [215, 0]
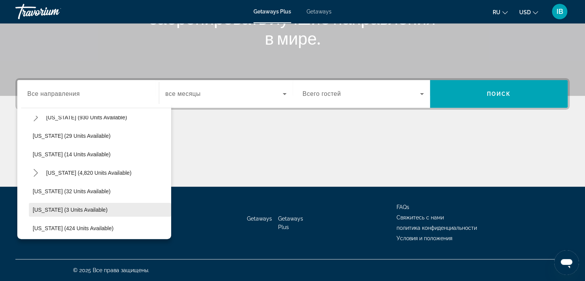
click at [66, 207] on span "[US_STATE] (3 units available)" at bounding box center [70, 209] width 75 height 6
type input "**********"
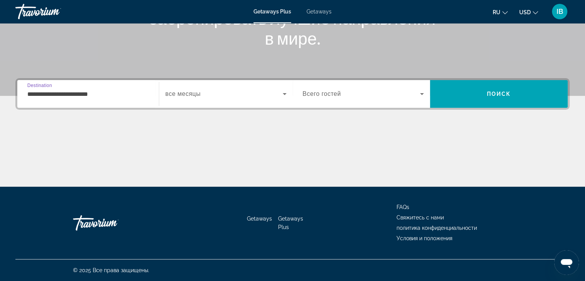
click at [315, 91] on span "Всего гостей" at bounding box center [322, 93] width 38 height 7
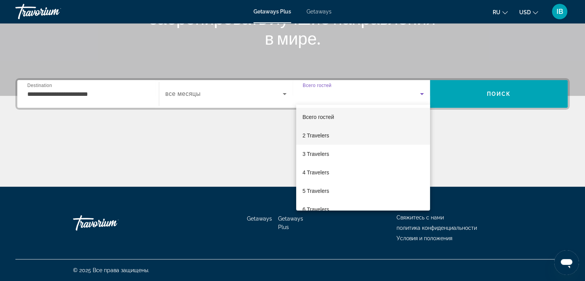
click at [319, 134] on span "2 Travelers" at bounding box center [315, 135] width 27 height 9
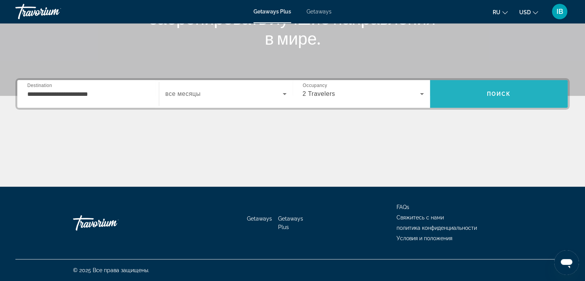
click at [498, 98] on span "Search" at bounding box center [499, 94] width 138 height 18
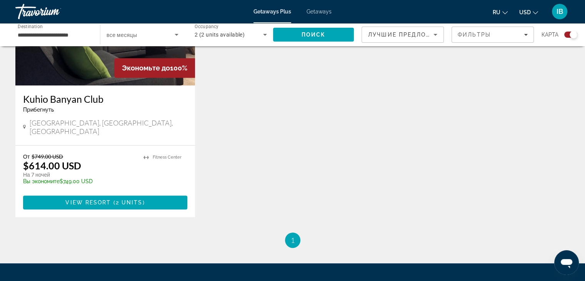
scroll to position [384, 0]
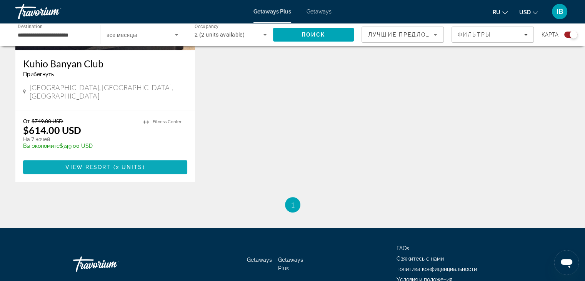
click at [84, 164] on span "View Resort" at bounding box center [87, 167] width 45 height 6
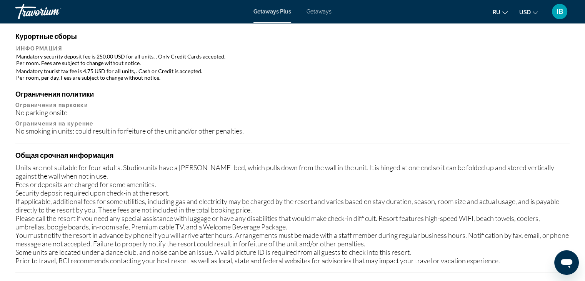
scroll to position [604, 0]
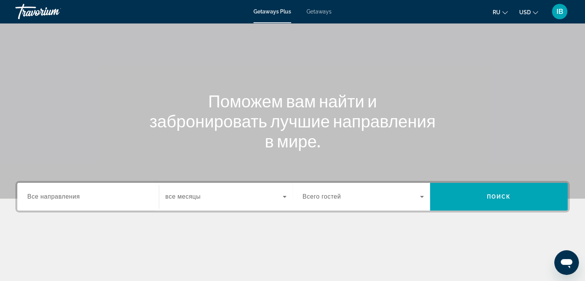
scroll to position [77, 0]
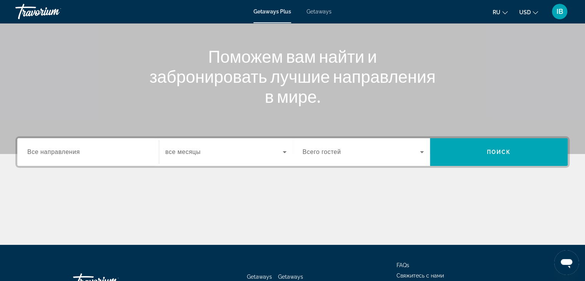
click at [80, 154] on input "Destination Все направления" at bounding box center [87, 152] width 121 height 9
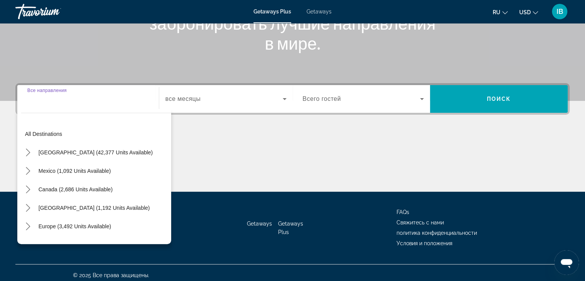
scroll to position [135, 0]
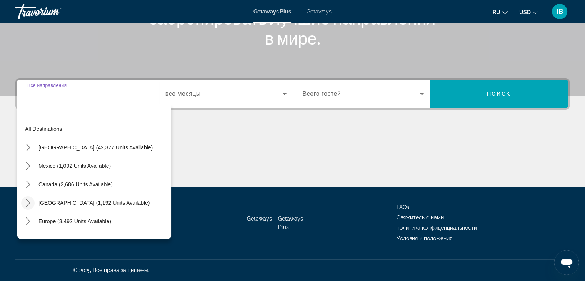
click at [28, 203] on icon "Toggle Caribbean & Atlantic Islands (1,192 units available) submenu" at bounding box center [28, 203] width 8 height 8
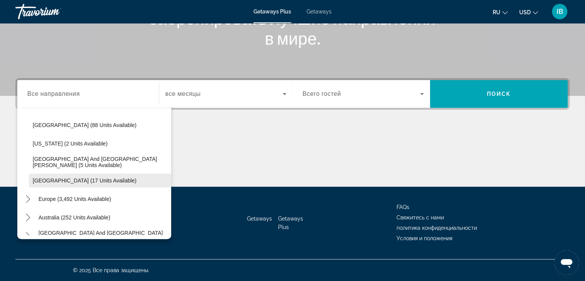
scroll to position [235, 0]
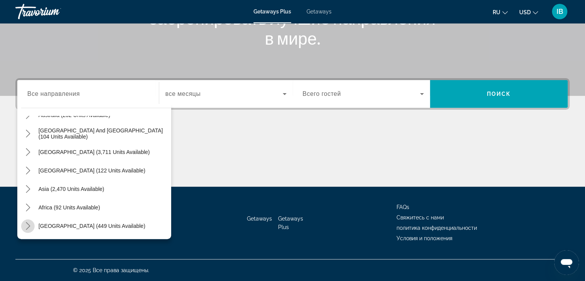
click at [28, 225] on icon "Toggle Middle East (449 units available) submenu" at bounding box center [28, 226] width 8 height 8
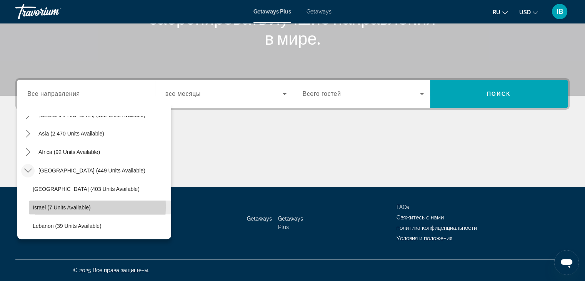
click at [51, 206] on span "Israel (7 units available)" at bounding box center [62, 207] width 58 height 6
type input "**********"
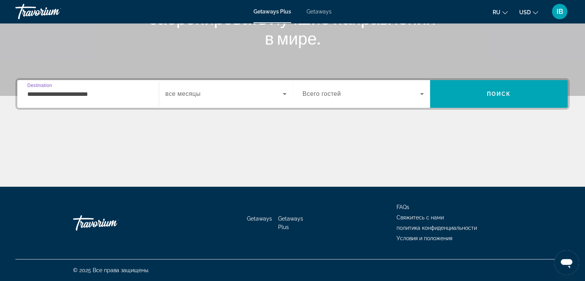
click at [214, 94] on span "Search widget" at bounding box center [223, 93] width 117 height 9
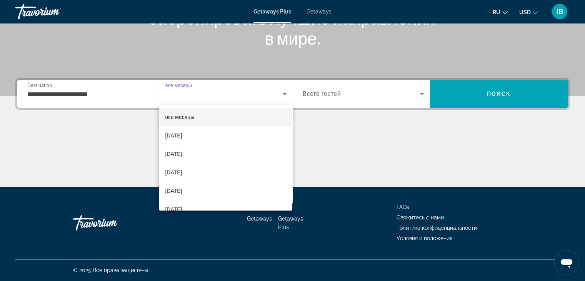
click at [375, 97] on div at bounding box center [292, 140] width 585 height 281
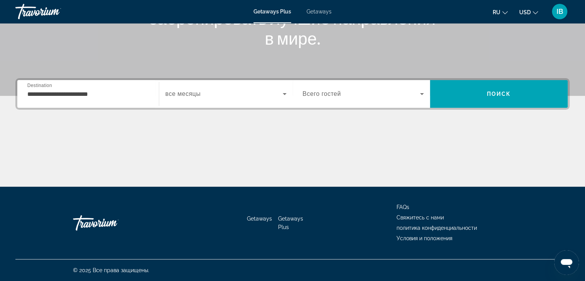
click at [375, 97] on span "Search widget" at bounding box center [362, 93] width 118 height 9
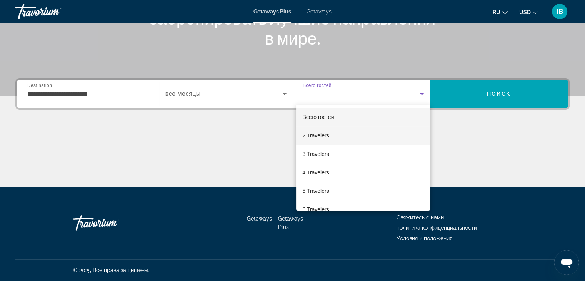
click at [320, 133] on span "2 Travelers" at bounding box center [315, 135] width 27 height 9
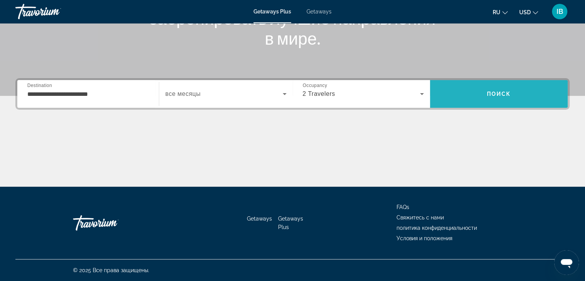
click at [486, 97] on span "Search" at bounding box center [499, 94] width 138 height 18
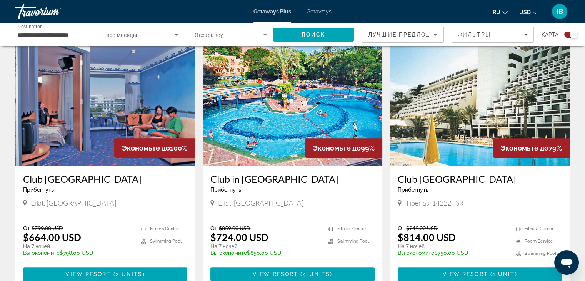
scroll to position [308, 0]
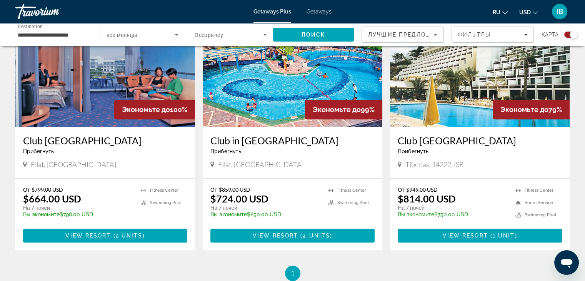
click at [523, 14] on span "USD" at bounding box center [525, 12] width 12 height 6
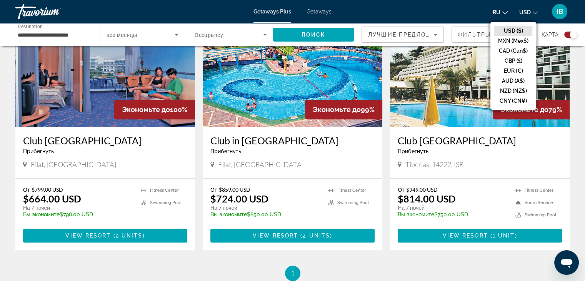
click at [582, 74] on div "← Move left → Move right ↑ Move up ↓ Move down + Zoom in - Zoom out Home Jump l…" at bounding box center [292, 13] width 585 height 534
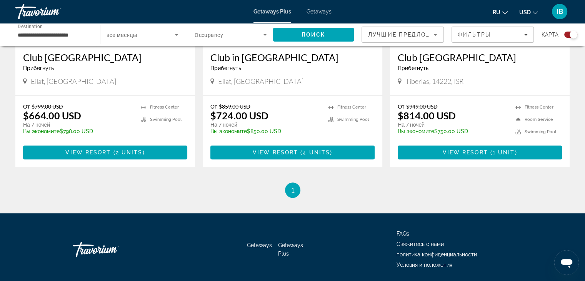
scroll to position [417, 0]
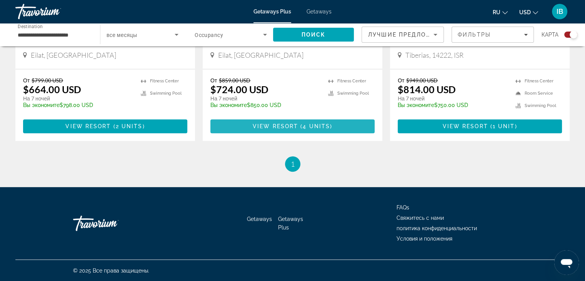
click at [286, 126] on span "View Resort" at bounding box center [275, 126] width 45 height 6
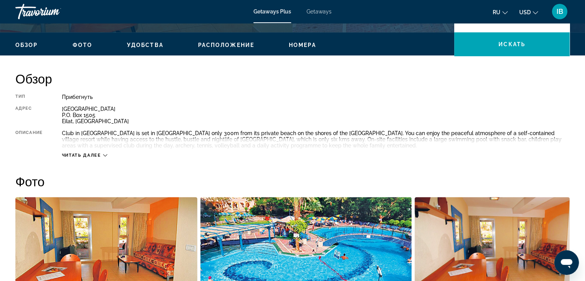
scroll to position [269, 0]
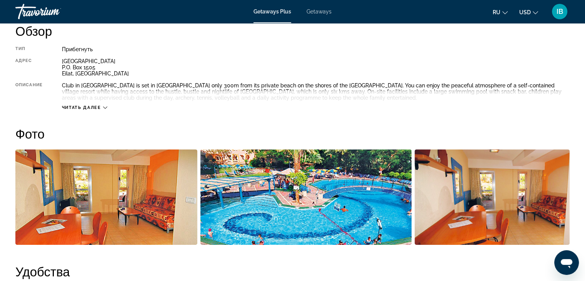
click at [77, 106] on span "Читать далее" at bounding box center [81, 107] width 39 height 5
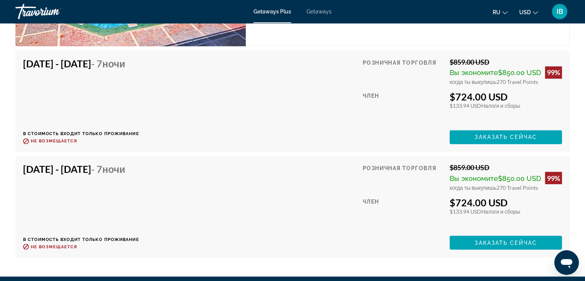
scroll to position [1269, 0]
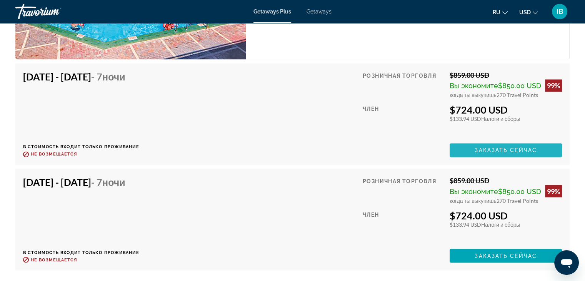
click at [466, 151] on span "Main content" at bounding box center [505, 150] width 112 height 18
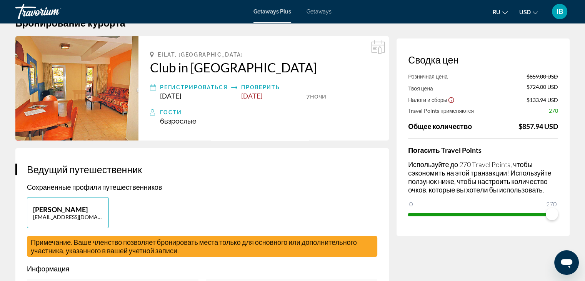
scroll to position [38, 0]
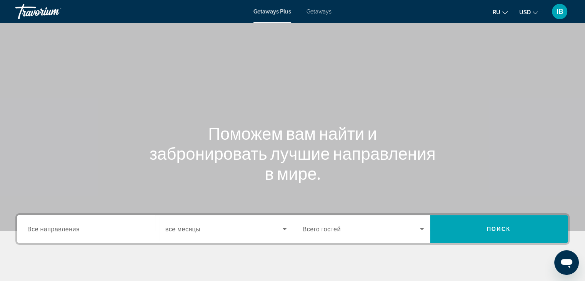
click at [74, 230] on span "Все направления" at bounding box center [53, 228] width 52 height 7
click at [74, 230] on input "Destination Все направления" at bounding box center [87, 229] width 121 height 9
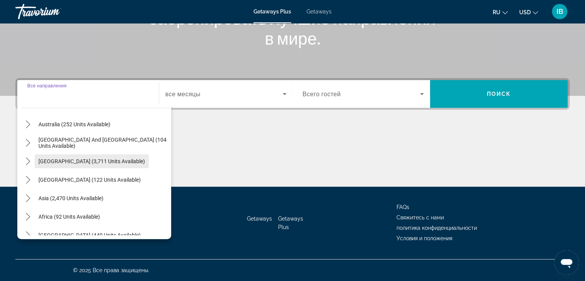
scroll to position [125, 0]
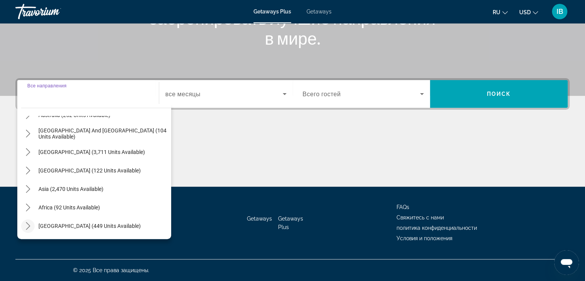
click at [29, 226] on icon "Toggle Middle East (449 units available) submenu" at bounding box center [28, 226] width 8 height 8
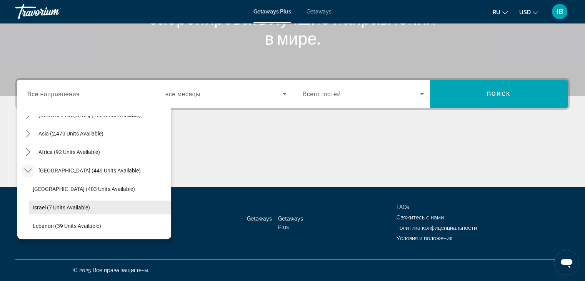
click at [62, 208] on span "Israel (7 units available)" at bounding box center [61, 207] width 57 height 6
type input "**********"
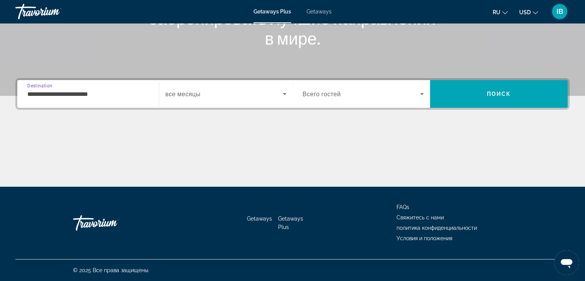
click at [365, 94] on span "Search widget" at bounding box center [362, 93] width 118 height 9
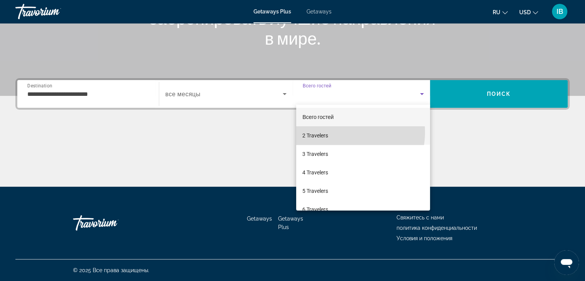
click at [340, 132] on mat-option "2 Travelers" at bounding box center [363, 135] width 134 height 18
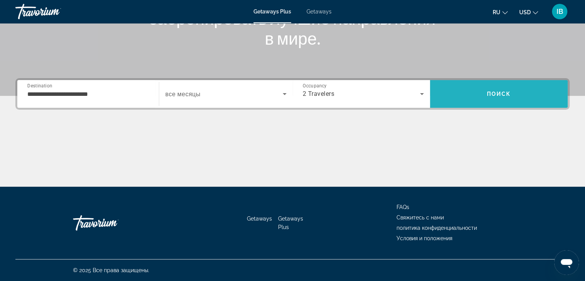
click at [523, 93] on span "Search" at bounding box center [499, 94] width 138 height 18
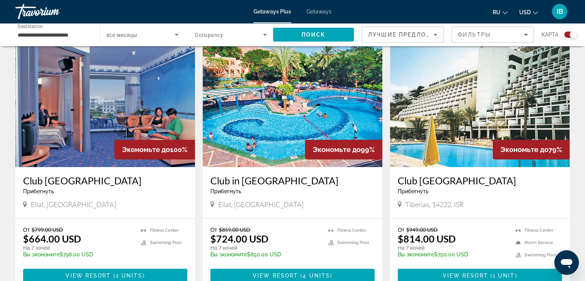
scroll to position [346, 0]
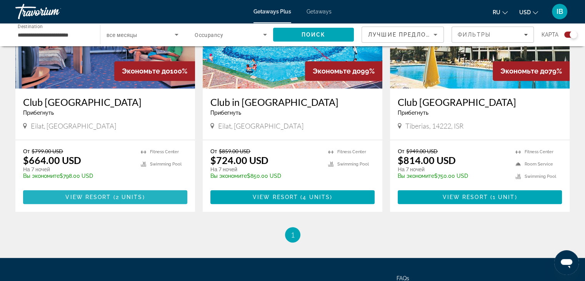
click at [149, 195] on span "Main content" at bounding box center [105, 197] width 164 height 18
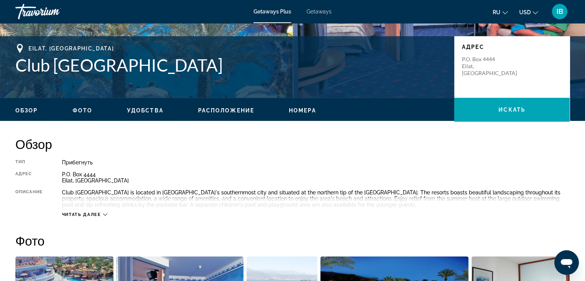
scroll to position [192, 0]
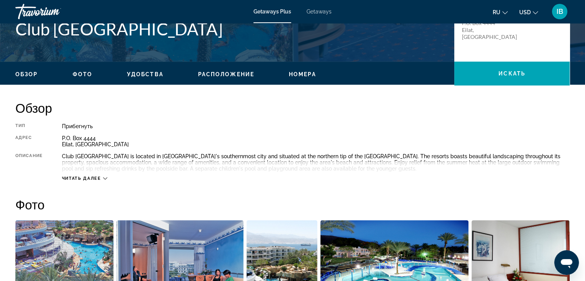
click at [90, 179] on span "Читать далее" at bounding box center [81, 178] width 39 height 5
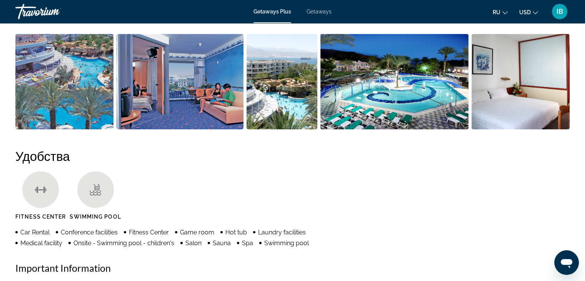
scroll to position [461, 0]
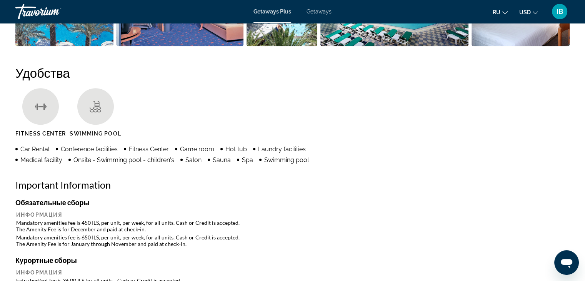
drag, startPoint x: 341, startPoint y: 143, endPoint x: 339, endPoint y: 200, distance: 57.0
click at [339, 200] on h4 "Обязательные сборы" at bounding box center [292, 202] width 554 height 8
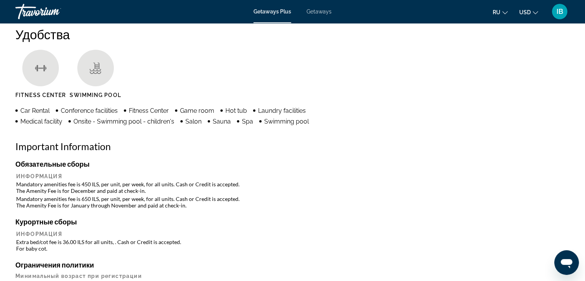
scroll to position [538, 0]
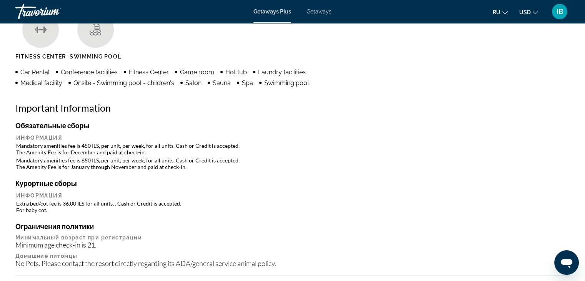
drag, startPoint x: 309, startPoint y: 142, endPoint x: 500, endPoint y: 96, distance: 196.2
click at [500, 96] on div "Удобства Fitness Center Swimming Pool Car Rental Conference facilities Fitness …" at bounding box center [292, 196] width 554 height 417
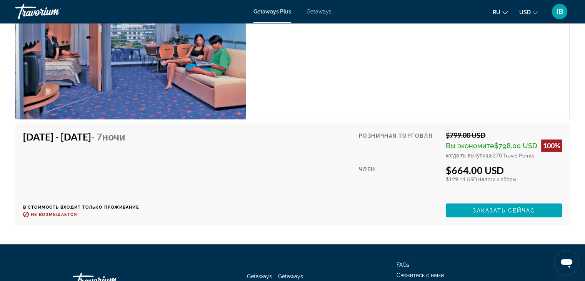
scroll to position [1345, 0]
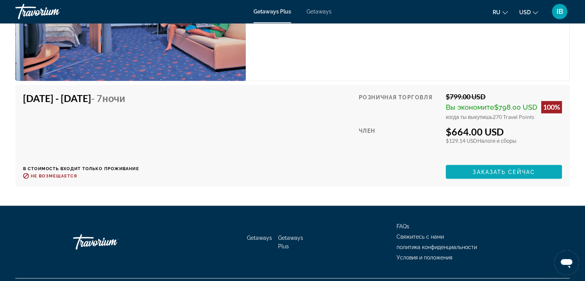
click at [532, 170] on span "Заказать сейчас" at bounding box center [503, 171] width 62 height 6
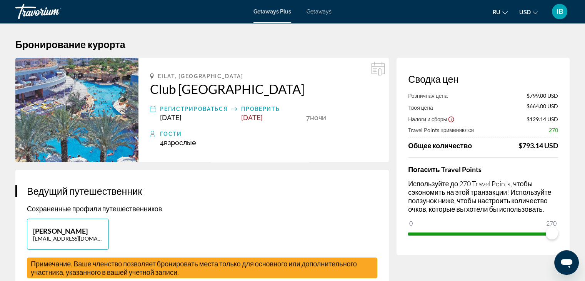
click at [450, 120] on icon "Show Taxes and Fees disclaimer" at bounding box center [450, 119] width 7 height 7
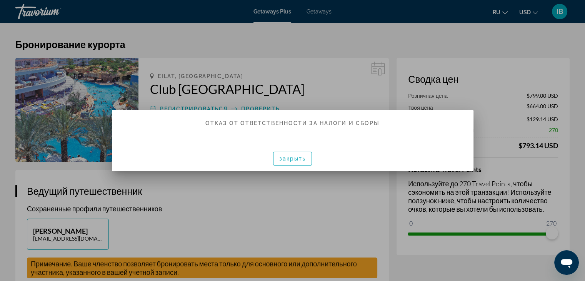
click at [271, 163] on div "закрыть" at bounding box center [292, 158] width 361 height 26
click at [284, 159] on span "закрыть" at bounding box center [292, 158] width 27 height 6
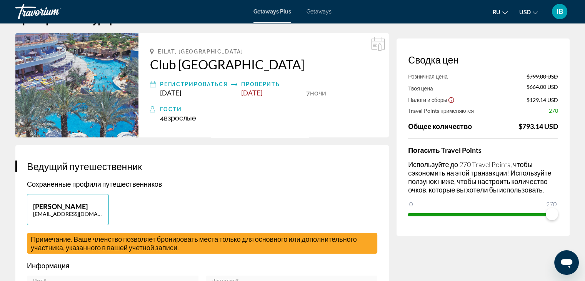
scroll to position [38, 0]
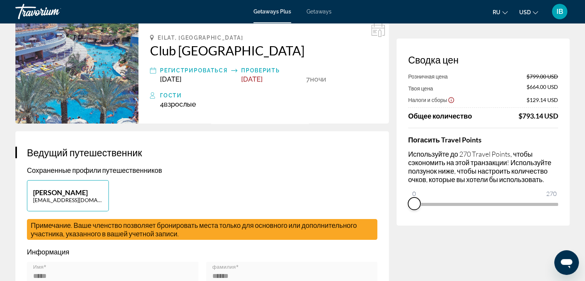
drag, startPoint x: 554, startPoint y: 216, endPoint x: 404, endPoint y: 219, distance: 149.2
click at [404, 219] on div "Сводка цен Розничная цена $799.00 USD Твоя цена $664.00 USD Налоги и сборы $129…" at bounding box center [482, 131] width 173 height 187
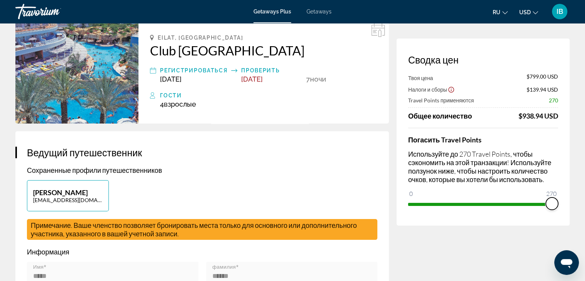
drag, startPoint x: 410, startPoint y: 193, endPoint x: 584, endPoint y: 191, distance: 173.8
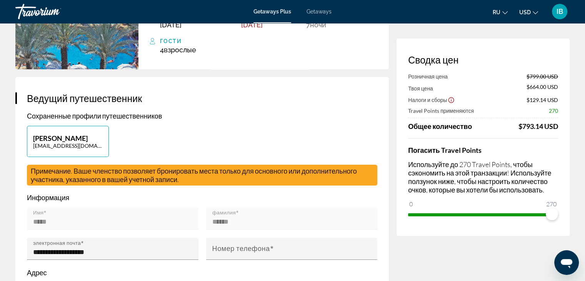
scroll to position [0, 0]
